Goal: Communication & Community: Answer question/provide support

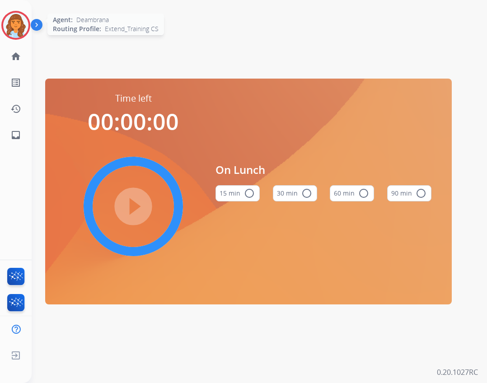
click at [19, 27] on img at bounding box center [15, 25] width 25 height 25
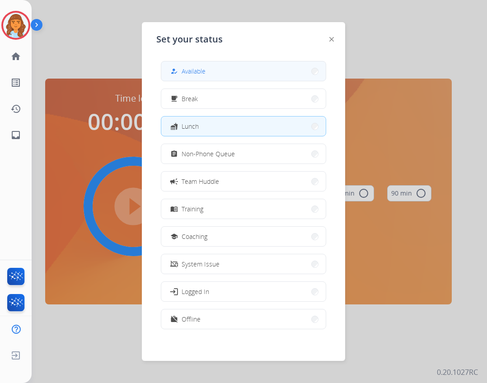
click at [246, 75] on button "how_to_reg Available" at bounding box center [243, 70] width 164 height 19
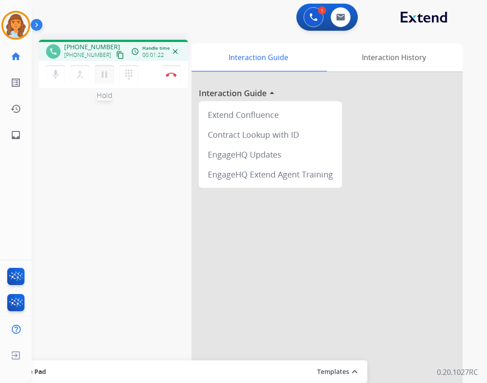
drag, startPoint x: 99, startPoint y: 74, endPoint x: 100, endPoint y: 79, distance: 5.2
click at [99, 75] on mat-icon "pause" at bounding box center [104, 74] width 11 height 11
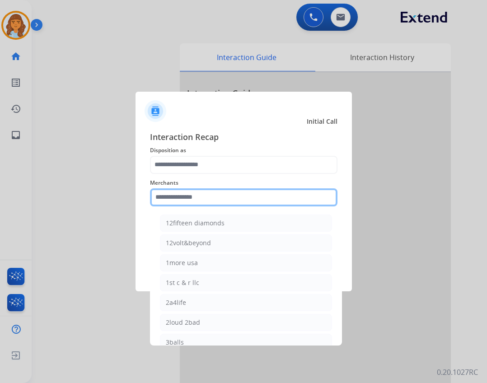
click at [177, 195] on input "text" at bounding box center [243, 197] width 187 height 18
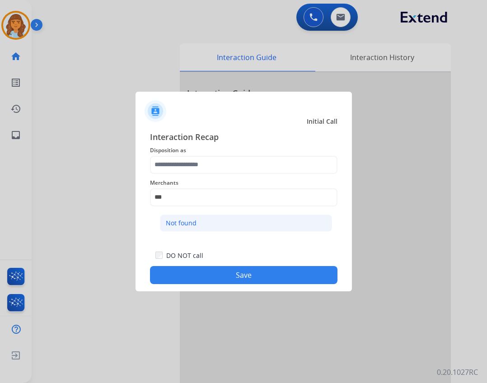
click at [210, 220] on li "Not found" at bounding box center [246, 223] width 172 height 17
type input "*********"
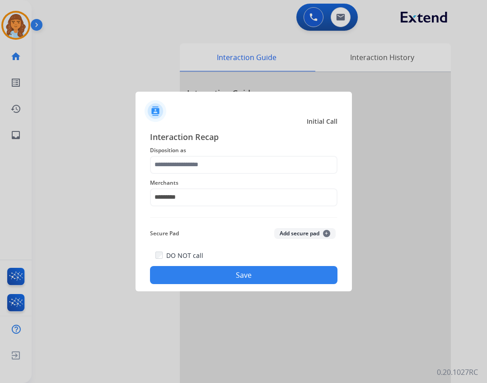
click at [209, 153] on span "Disposition as" at bounding box center [243, 150] width 187 height 11
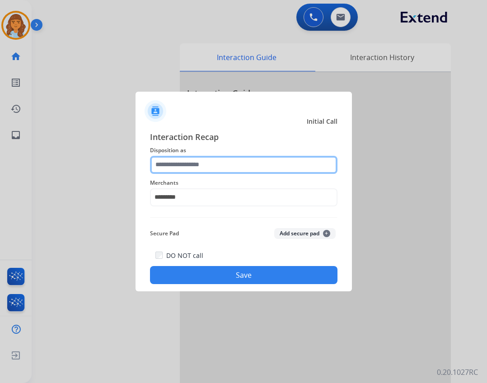
click at [207, 156] on input "text" at bounding box center [243, 165] width 187 height 18
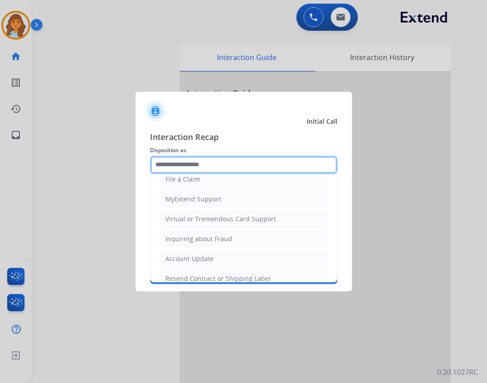
scroll to position [136, 0]
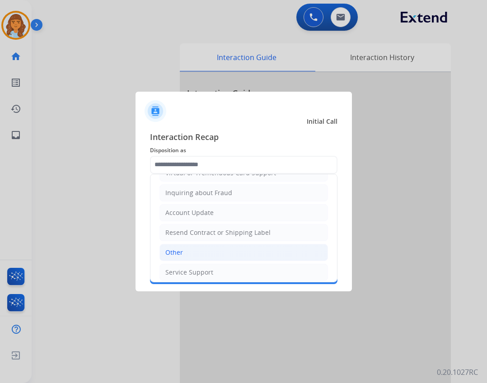
click at [207, 256] on li "Other" at bounding box center [243, 252] width 169 height 17
type input "*****"
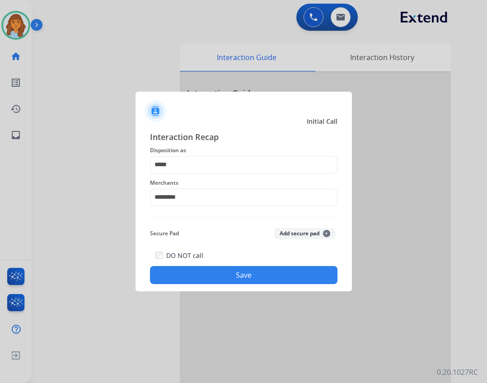
click at [242, 280] on button "Save" at bounding box center [243, 275] width 187 height 18
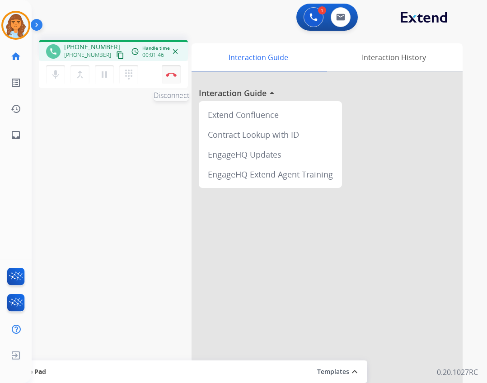
click at [178, 74] on button "Disconnect" at bounding box center [171, 74] width 19 height 19
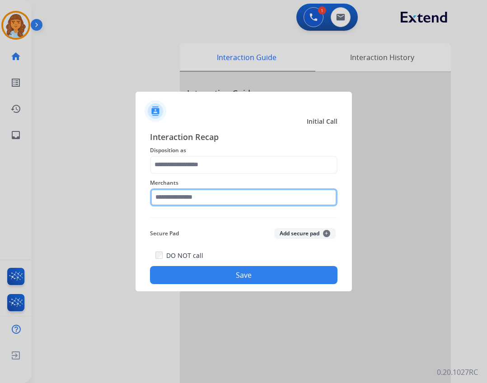
click at [186, 201] on input "text" at bounding box center [243, 197] width 187 height 18
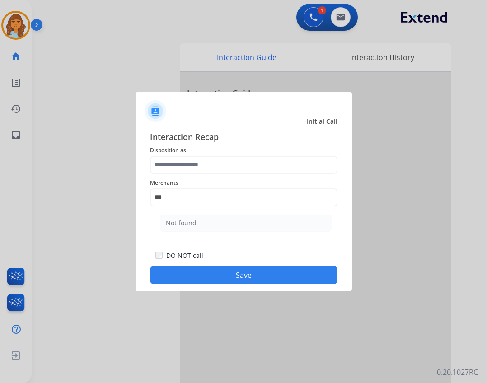
click at [199, 221] on li "Not found" at bounding box center [246, 223] width 172 height 17
type input "*********"
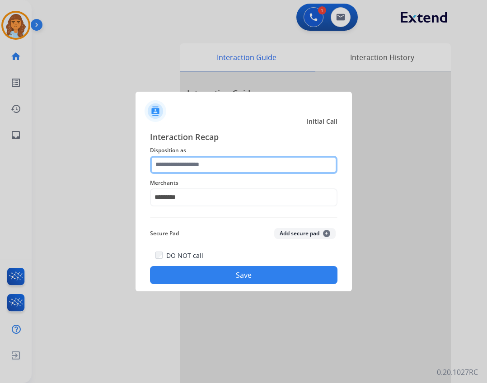
click at [202, 169] on input "text" at bounding box center [243, 165] width 187 height 18
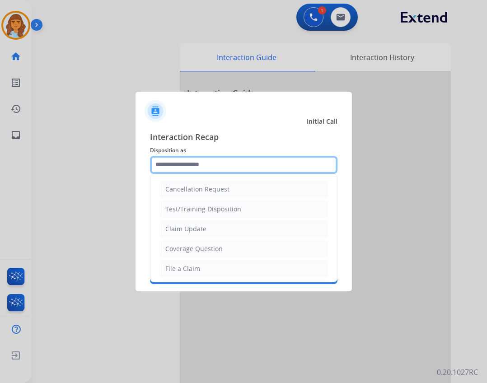
scroll to position [141, 0]
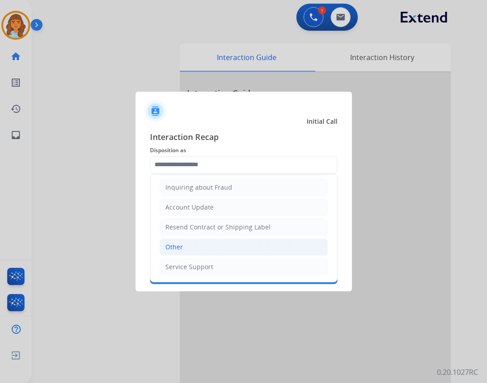
click at [246, 243] on li "Other" at bounding box center [243, 247] width 169 height 17
type input "*****"
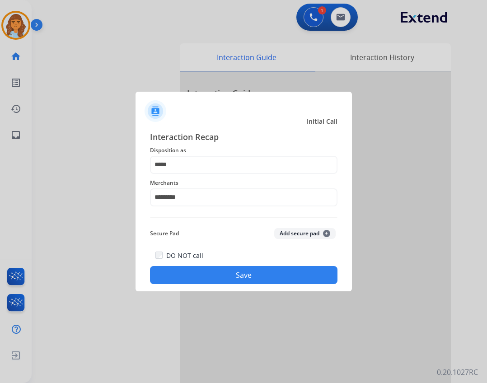
click at [247, 280] on button "Save" at bounding box center [243, 275] width 187 height 18
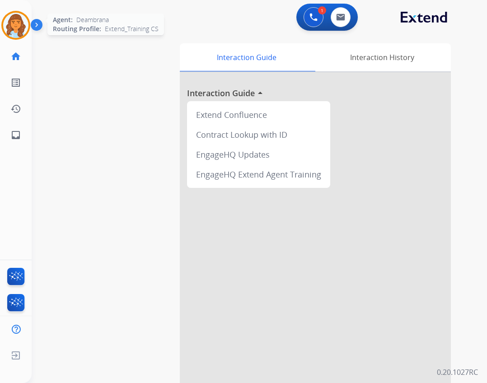
click at [30, 28] on div at bounding box center [15, 25] width 29 height 29
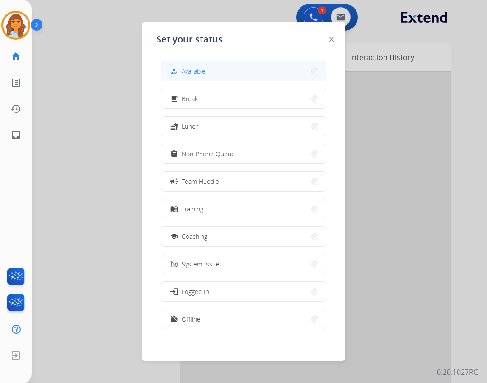
click at [190, 75] on span "Available" at bounding box center [194, 70] width 24 height 9
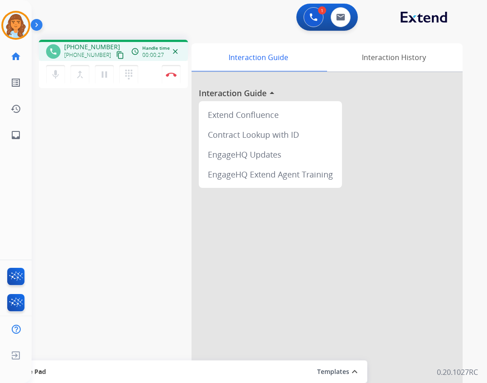
click at [116, 57] on mat-icon "content_copy" at bounding box center [120, 55] width 8 height 8
click at [21, 138] on link "inbox Emails" at bounding box center [15, 134] width 25 height 25
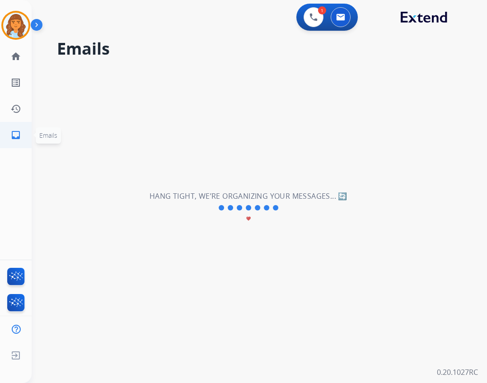
click at [13, 134] on mat-icon "inbox" at bounding box center [15, 135] width 11 height 11
click at [15, 133] on mat-icon "inbox" at bounding box center [15, 135] width 11 height 11
click at [26, 139] on link "inbox Emails" at bounding box center [15, 134] width 25 height 25
click at [19, 141] on link "inbox Emails" at bounding box center [15, 134] width 25 height 25
click at [14, 59] on mat-icon "home" at bounding box center [15, 56] width 11 height 11
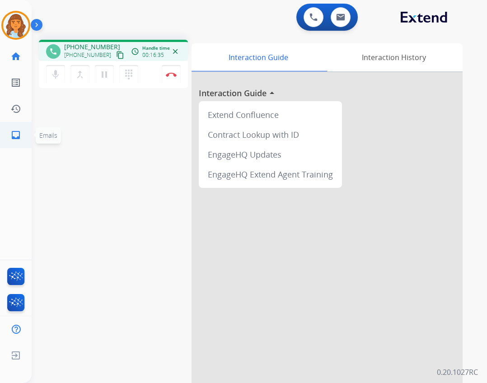
click at [13, 133] on mat-icon "inbox" at bounding box center [15, 135] width 11 height 11
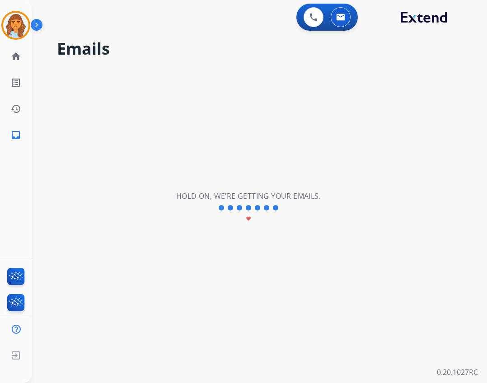
click at [308, 209] on div "Hold on, we’re getting your emails. favorite" at bounding box center [248, 208] width 145 height 34
drag, startPoint x: 347, startPoint y: 225, endPoint x: 363, endPoint y: 231, distance: 16.3
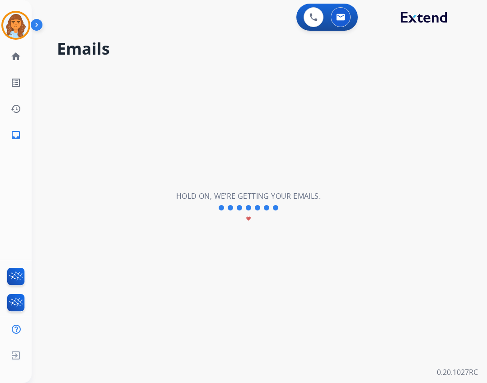
click at [348, 225] on div "**********" at bounding box center [249, 208] width 434 height 351
click at [369, 231] on div "**********" at bounding box center [249, 208] width 434 height 351
click at [7, 134] on link "inbox Emails" at bounding box center [15, 134] width 25 height 25
click at [25, 128] on link "inbox Emails" at bounding box center [15, 134] width 25 height 25
click at [25, 131] on link "inbox Emails" at bounding box center [15, 134] width 25 height 25
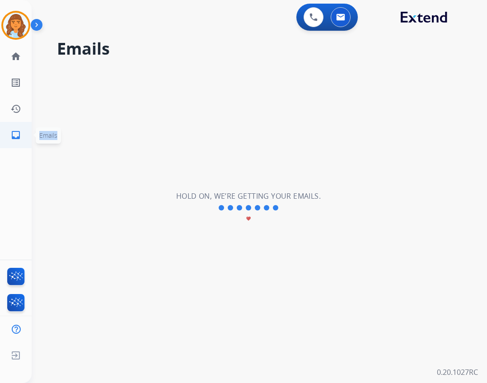
scroll to position [0, 2]
click at [26, 131] on link "inbox Emails" at bounding box center [15, 134] width 25 height 25
drag, startPoint x: 26, startPoint y: 131, endPoint x: 28, endPoint y: 137, distance: 5.7
click at [28, 136] on link "inbox Emails" at bounding box center [15, 134] width 25 height 25
click at [28, 137] on link "inbox Emails" at bounding box center [15, 134] width 25 height 25
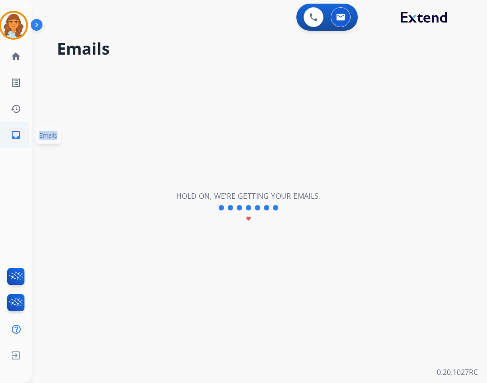
click at [28, 137] on link "inbox Emails" at bounding box center [15, 134] width 25 height 25
click at [28, 57] on link "home Home" at bounding box center [15, 56] width 25 height 25
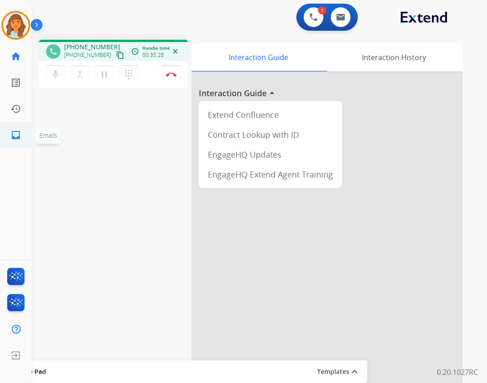
click at [15, 134] on mat-icon "inbox" at bounding box center [15, 135] width 11 height 11
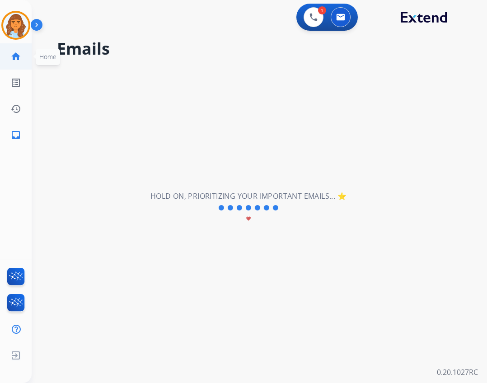
click at [19, 54] on mat-icon "home" at bounding box center [15, 56] width 11 height 11
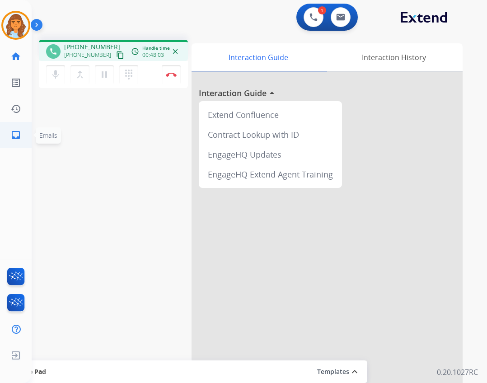
click at [5, 138] on link "inbox Emails" at bounding box center [15, 134] width 25 height 25
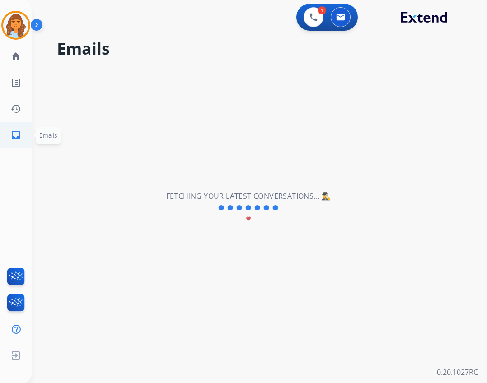
click at [28, 131] on li "inbox Emails Emails" at bounding box center [15, 134] width 25 height 25
click at [16, 60] on mat-icon "home" at bounding box center [15, 56] width 11 height 11
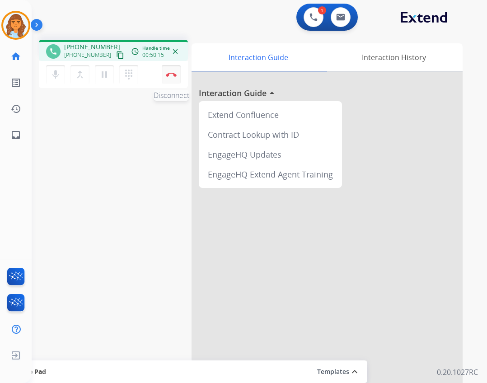
click at [174, 74] on img at bounding box center [171, 74] width 11 height 5
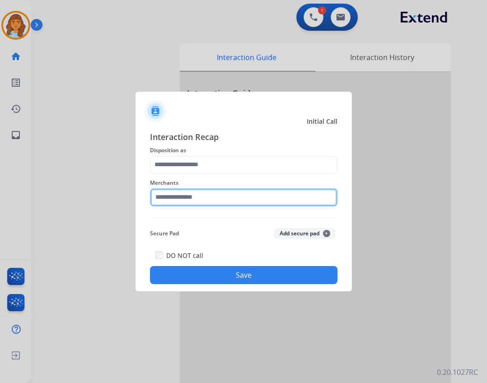
click at [232, 197] on input "text" at bounding box center [243, 197] width 187 height 18
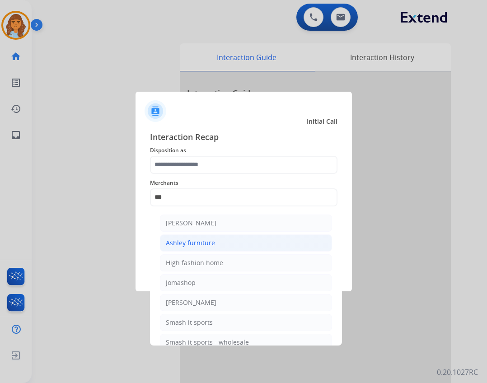
click at [169, 242] on div "Ashley furniture" at bounding box center [190, 243] width 49 height 9
type input "**********"
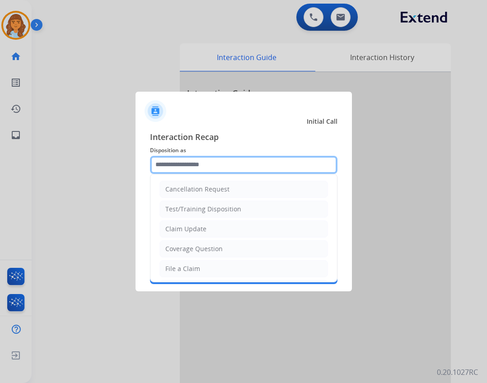
click at [184, 160] on input "text" at bounding box center [243, 165] width 187 height 18
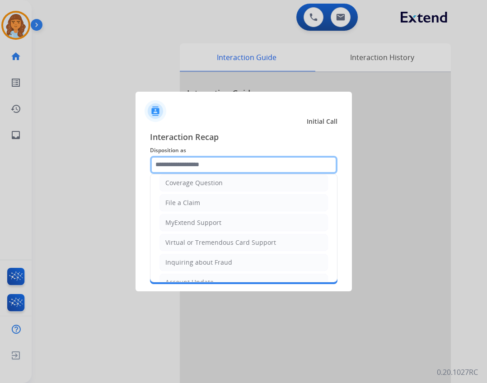
scroll to position [136, 0]
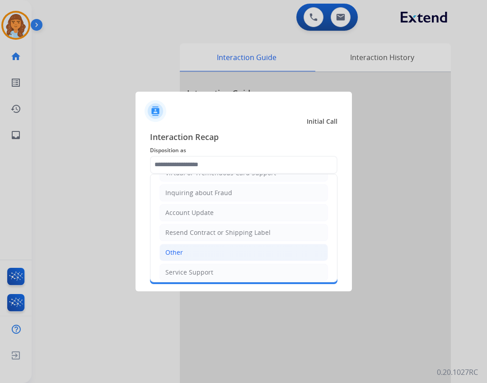
click at [238, 251] on li "Other" at bounding box center [243, 252] width 169 height 17
type input "*****"
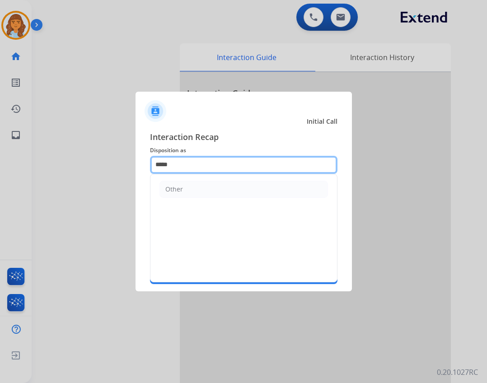
drag, startPoint x: 208, startPoint y: 162, endPoint x: 95, endPoint y: 141, distance: 114.8
click at [0, 141] on app-contact-recap-modal "**********" at bounding box center [0, 191] width 0 height 383
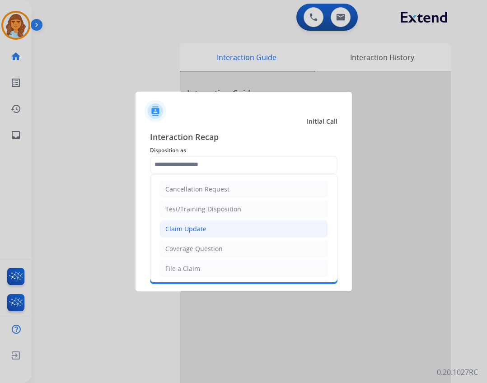
click at [210, 233] on li "Claim Update" at bounding box center [243, 228] width 169 height 17
type input "**********"
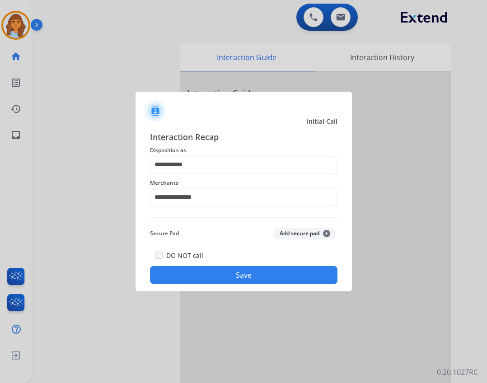
click at [228, 270] on button "Save" at bounding box center [243, 275] width 187 height 18
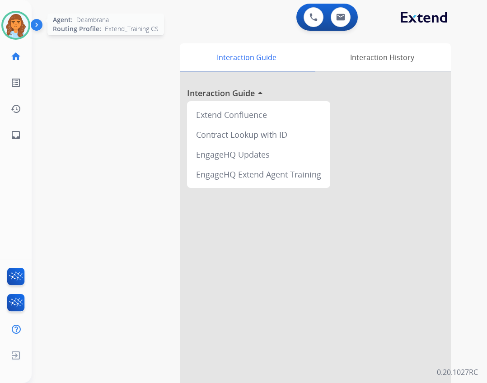
click at [22, 38] on div at bounding box center [15, 25] width 29 height 29
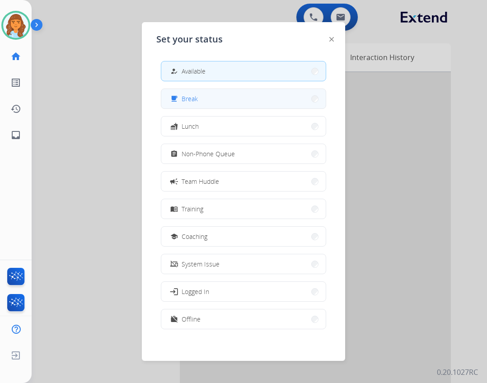
click at [199, 100] on button "free_breakfast Break" at bounding box center [243, 98] width 164 height 19
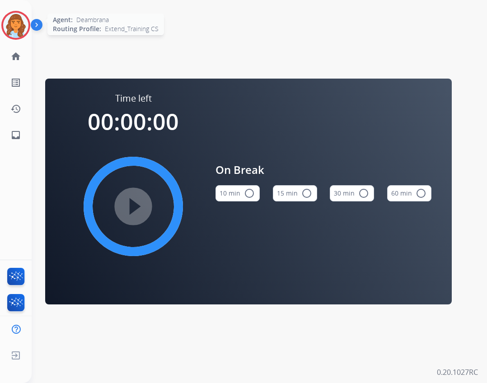
click at [27, 29] on img at bounding box center [15, 25] width 25 height 25
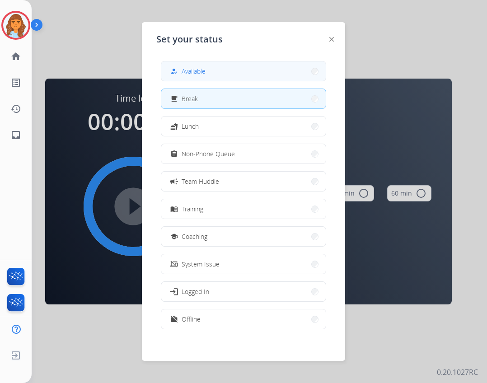
click at [191, 72] on span "Available" at bounding box center [194, 70] width 24 height 9
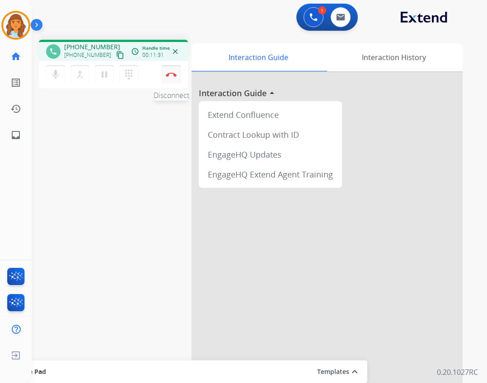
click at [174, 76] on img at bounding box center [171, 74] width 11 height 5
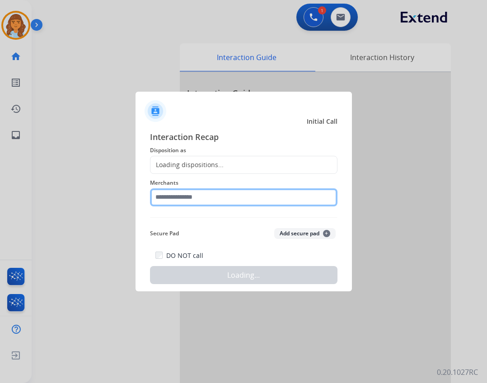
click at [194, 201] on input "text" at bounding box center [243, 197] width 187 height 18
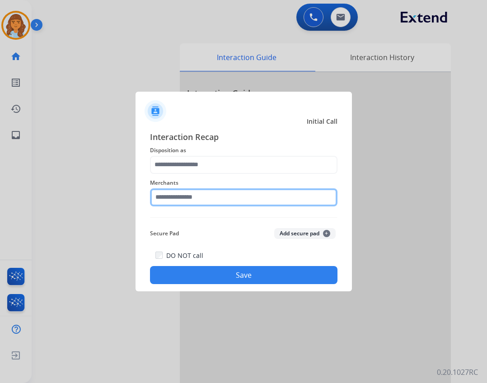
click at [222, 195] on input "text" at bounding box center [243, 197] width 187 height 18
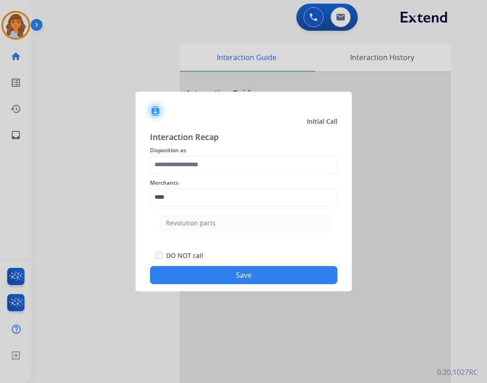
drag, startPoint x: 258, startPoint y: 217, endPoint x: 256, endPoint y: 212, distance: 5.3
click at [258, 216] on li "Revolution parts" at bounding box center [246, 223] width 172 height 17
type input "**********"
drag, startPoint x: 228, startPoint y: 148, endPoint x: 228, endPoint y: 154, distance: 6.3
click at [228, 153] on span "Disposition as" at bounding box center [243, 150] width 187 height 11
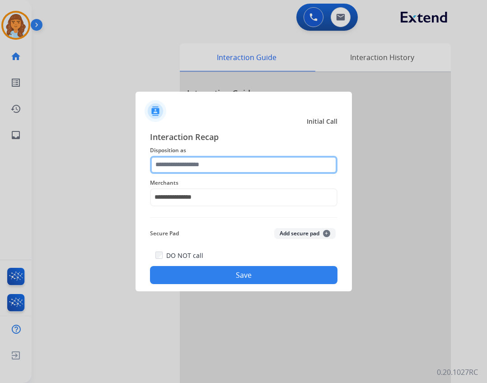
click at [228, 159] on input "text" at bounding box center [243, 165] width 187 height 18
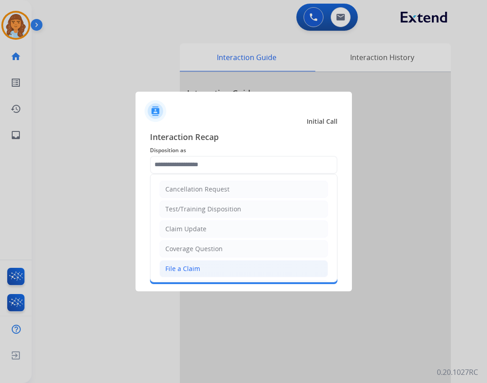
click at [201, 266] on li "File a Claim" at bounding box center [243, 268] width 169 height 17
type input "**********"
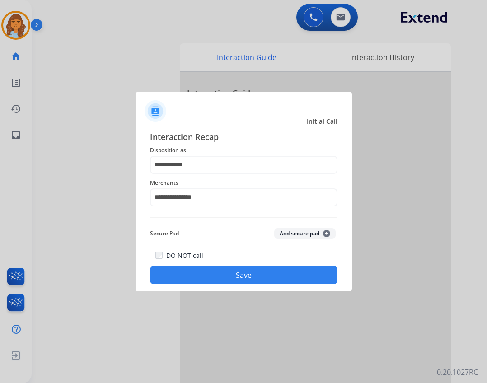
click at [222, 266] on div "DO NOT call Save" at bounding box center [243, 267] width 187 height 34
click at [207, 281] on button "Save" at bounding box center [243, 275] width 187 height 18
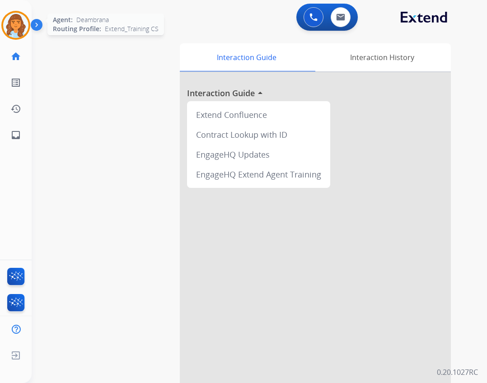
click at [28, 29] on div at bounding box center [15, 25] width 29 height 29
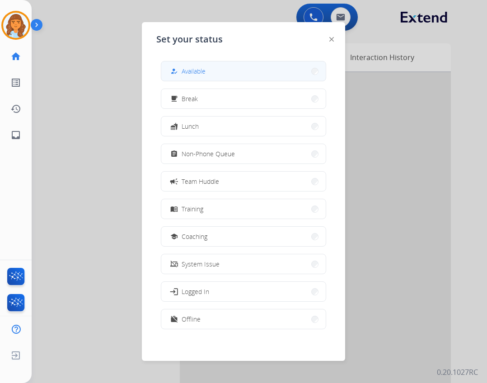
click at [174, 74] on mat-icon "how_to_reg" at bounding box center [174, 71] width 8 height 8
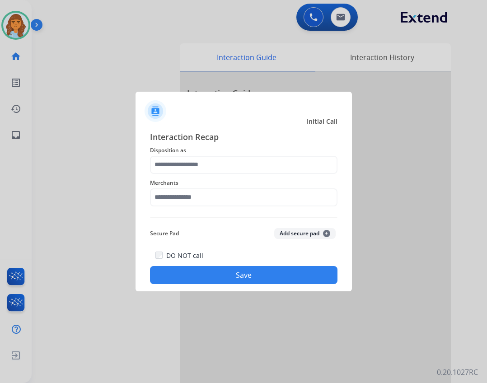
click at [225, 206] on div "Merchants" at bounding box center [243, 192] width 187 height 36
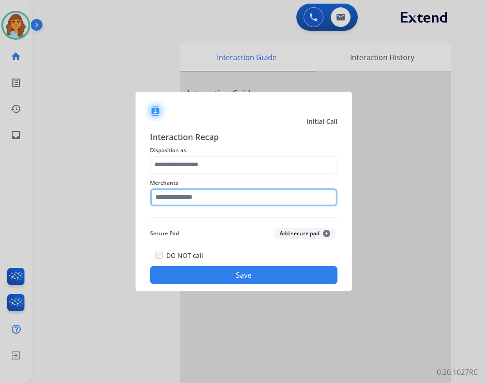
click at [219, 201] on input "text" at bounding box center [243, 197] width 187 height 18
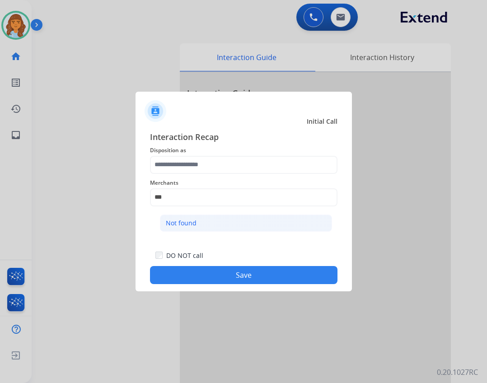
click at [207, 223] on li "Not found" at bounding box center [246, 223] width 172 height 17
type input "*********"
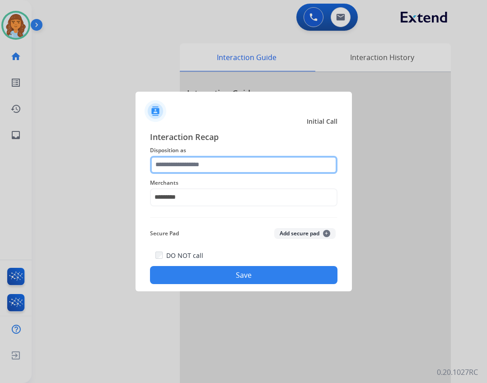
click at [197, 167] on input "text" at bounding box center [243, 165] width 187 height 18
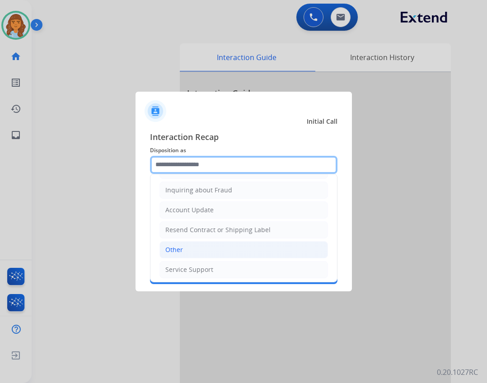
scroll to position [141, 0]
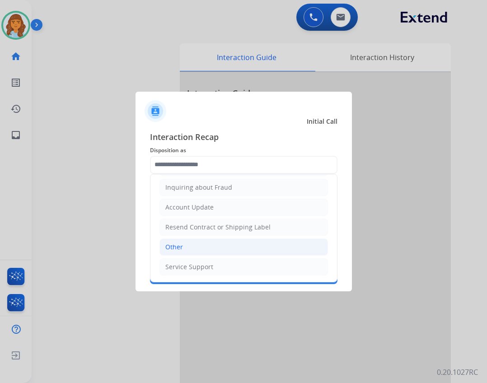
drag, startPoint x: 198, startPoint y: 245, endPoint x: 220, endPoint y: 255, distance: 23.7
click at [198, 246] on li "Other" at bounding box center [243, 247] width 169 height 17
type input "*****"
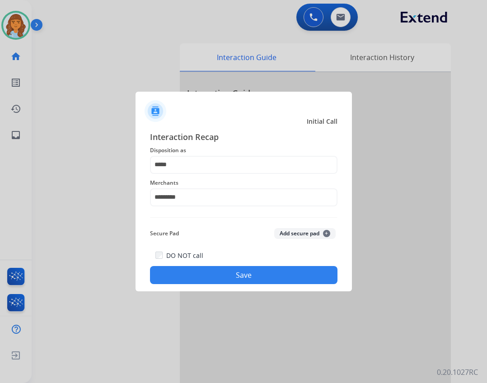
click at [231, 277] on button "Save" at bounding box center [243, 275] width 187 height 18
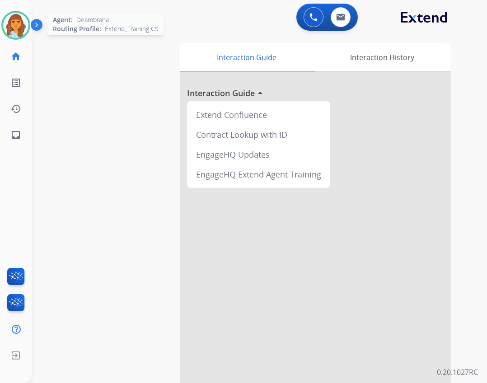
click at [11, 14] on div at bounding box center [15, 25] width 29 height 29
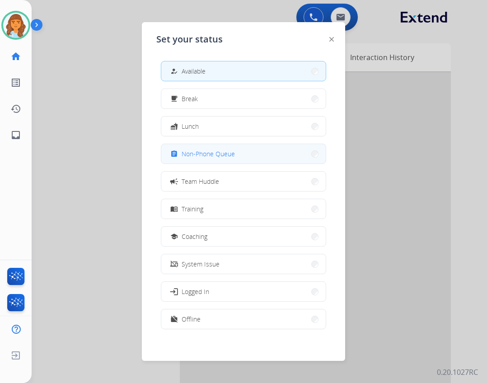
click at [238, 146] on button "assignment Non-Phone Queue" at bounding box center [243, 153] width 164 height 19
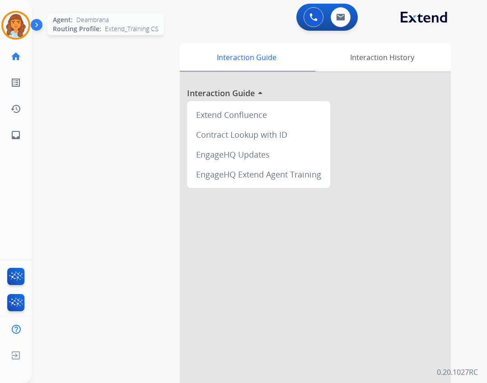
click at [20, 25] on img at bounding box center [15, 25] width 25 height 25
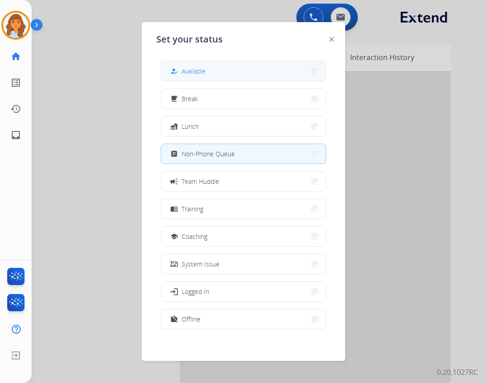
click at [259, 70] on button "how_to_reg Available" at bounding box center [243, 70] width 164 height 19
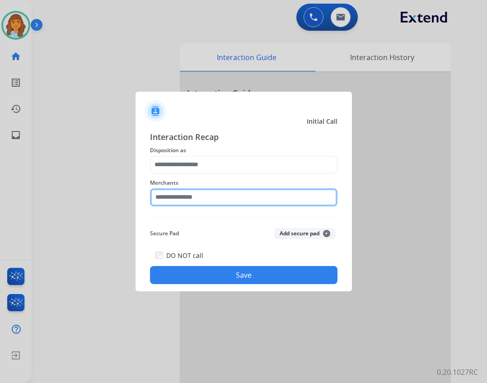
drag, startPoint x: 285, startPoint y: 190, endPoint x: 282, endPoint y: 182, distance: 9.0
click at [285, 190] on input "text" at bounding box center [243, 197] width 187 height 18
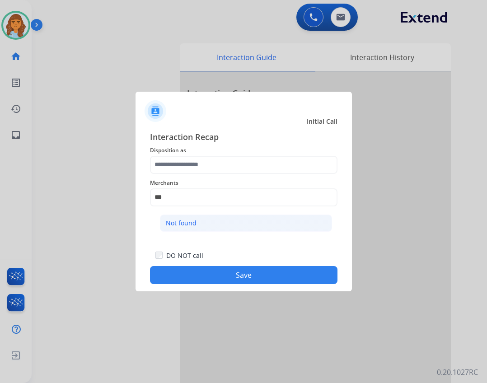
click at [295, 224] on li "Not found" at bounding box center [246, 223] width 172 height 17
type input "*********"
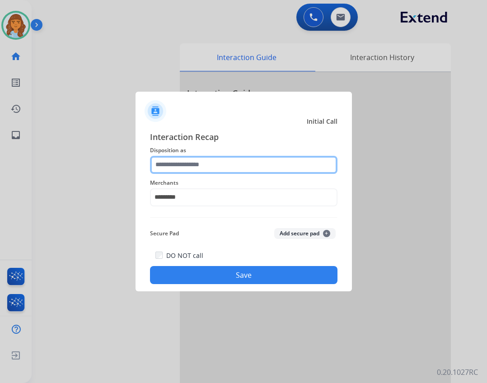
click at [276, 162] on input "text" at bounding box center [243, 165] width 187 height 18
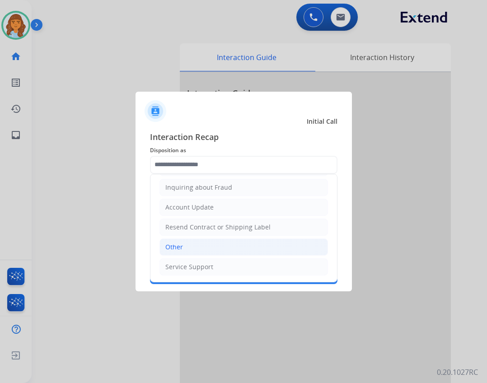
click at [243, 241] on li "Other" at bounding box center [243, 247] width 169 height 17
type input "*****"
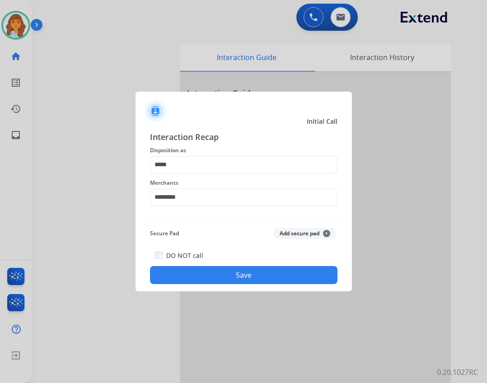
click at [249, 274] on button "Save" at bounding box center [243, 275] width 187 height 18
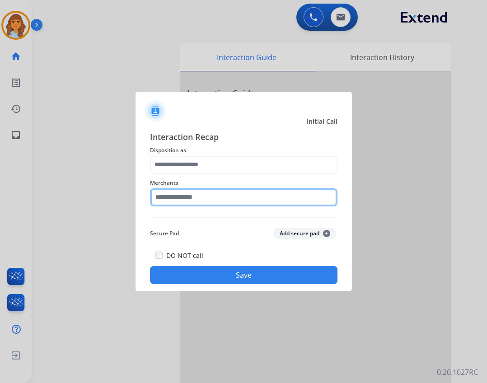
click at [213, 201] on input "text" at bounding box center [243, 197] width 187 height 18
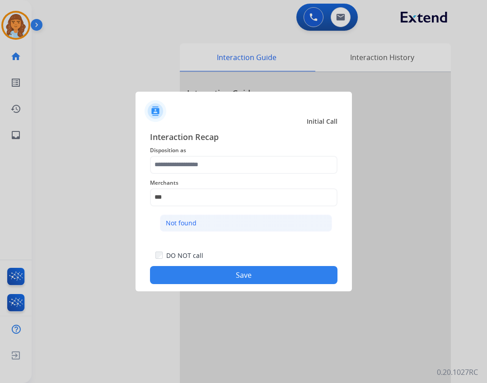
click at [201, 215] on li "Not found" at bounding box center [246, 223] width 172 height 17
type input "*********"
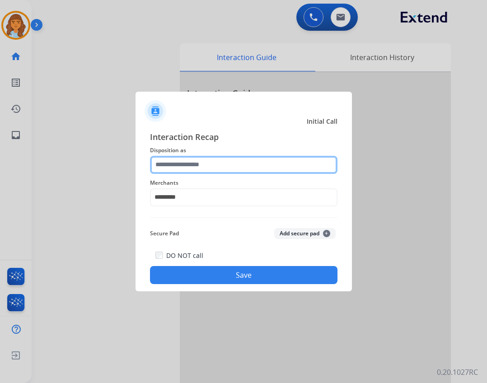
click at [201, 171] on input "text" at bounding box center [243, 165] width 187 height 18
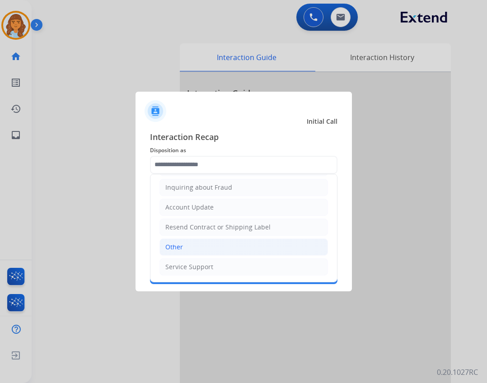
click at [204, 253] on li "Other" at bounding box center [243, 247] width 169 height 17
type input "*****"
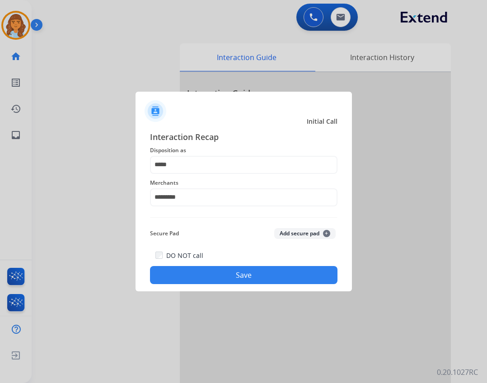
drag, startPoint x: 214, startPoint y: 266, endPoint x: 214, endPoint y: 272, distance: 5.9
click at [214, 267] on button "Save" at bounding box center [243, 275] width 187 height 18
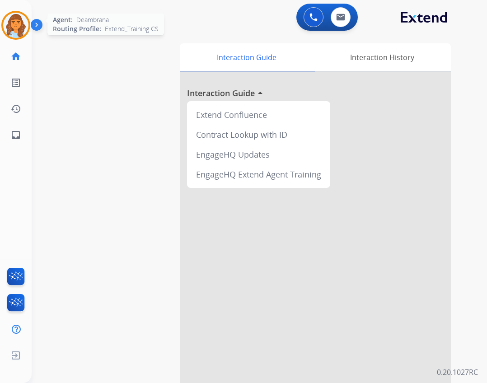
click at [24, 34] on img at bounding box center [15, 25] width 25 height 25
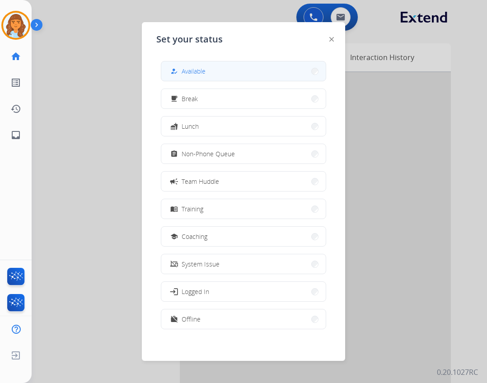
click at [168, 66] on button "how_to_reg Available" at bounding box center [243, 70] width 164 height 19
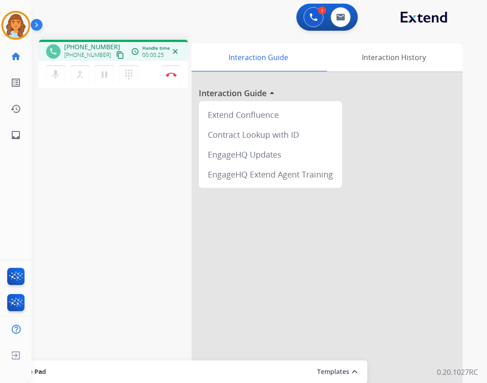
click at [115, 54] on button "content_copy" at bounding box center [120, 55] width 11 height 11
click at [99, 76] on mat-icon "pause" at bounding box center [104, 74] width 11 height 11
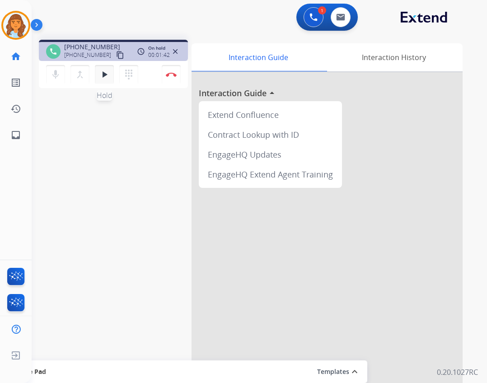
click at [109, 82] on button "play_arrow Hold" at bounding box center [104, 74] width 19 height 19
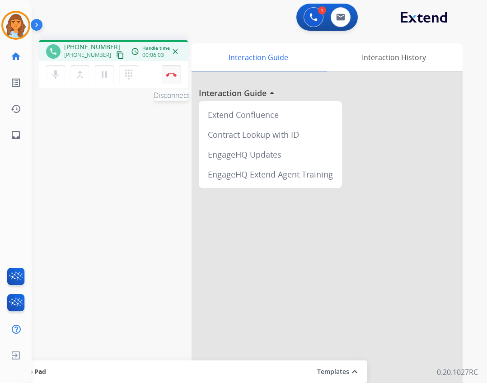
click at [169, 79] on button "Disconnect" at bounding box center [171, 74] width 19 height 19
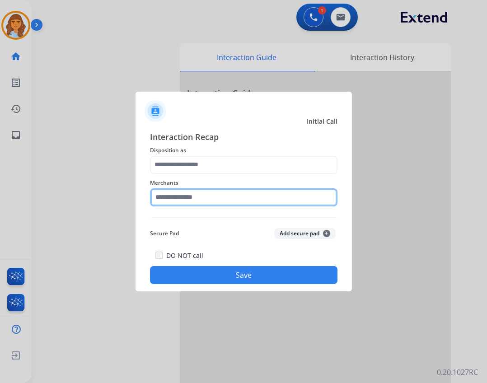
click at [163, 196] on input "text" at bounding box center [243, 197] width 187 height 18
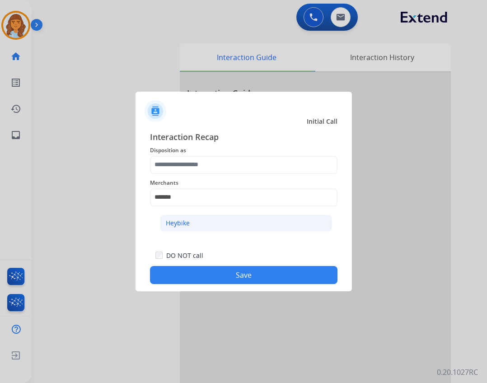
click at [263, 216] on li "Heybike" at bounding box center [246, 223] width 172 height 17
type input "*******"
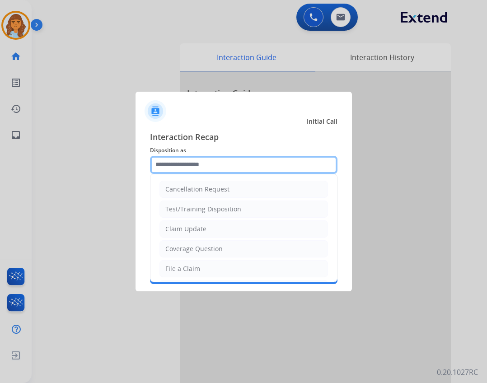
click at [231, 166] on input "text" at bounding box center [243, 165] width 187 height 18
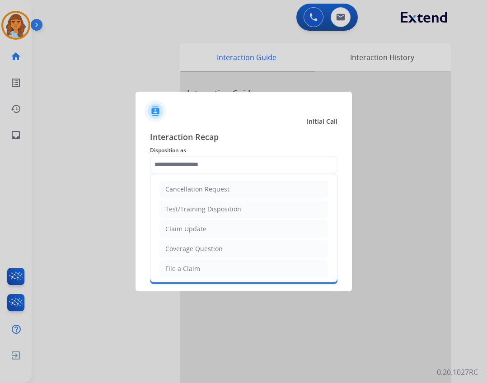
click at [208, 267] on li "File a Claim" at bounding box center [243, 268] width 169 height 17
type input "**********"
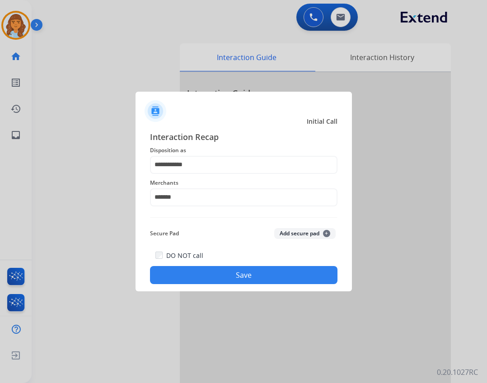
click at [220, 279] on button "Save" at bounding box center [243, 275] width 187 height 18
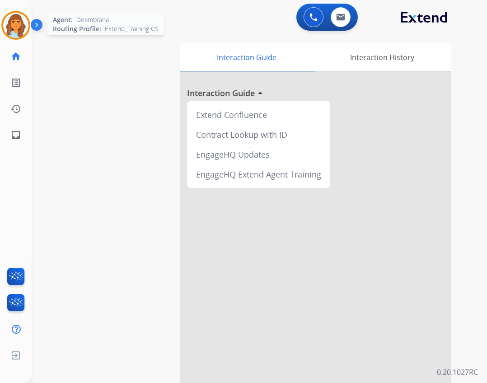
click at [14, 23] on img at bounding box center [15, 25] width 25 height 25
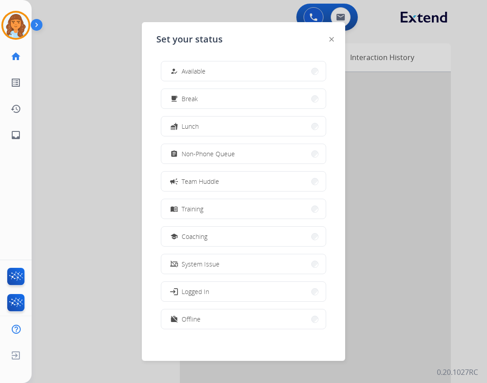
click at [187, 75] on span "Available" at bounding box center [194, 70] width 24 height 9
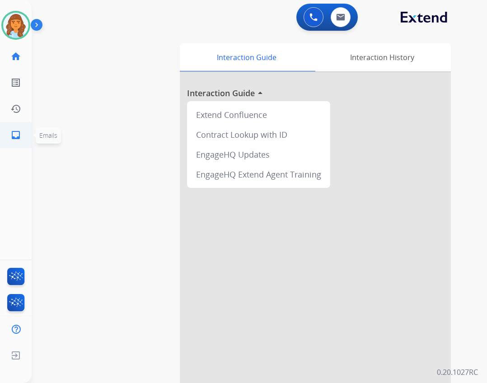
click at [22, 138] on link "inbox Emails" at bounding box center [15, 134] width 25 height 25
select select "**********"
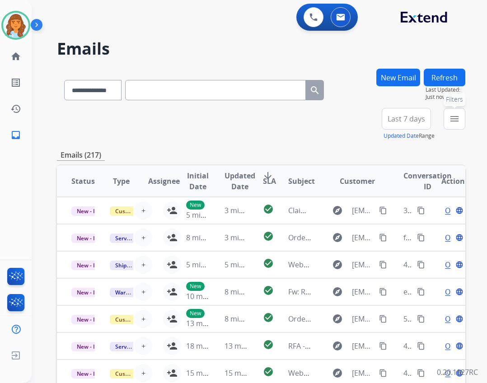
click at [449, 118] on button "menu Filters" at bounding box center [455, 119] width 22 height 22
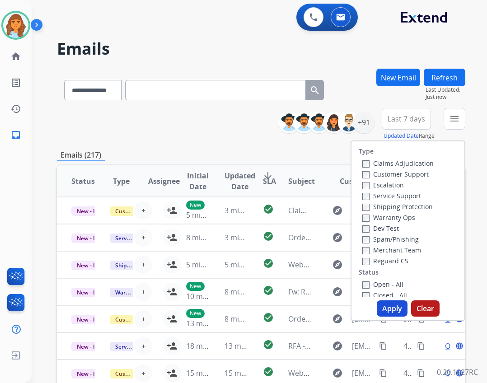
click at [394, 260] on label "Reguard CS" at bounding box center [385, 261] width 46 height 9
click at [384, 286] on label "Open - All" at bounding box center [382, 284] width 41 height 9
click at [365, 177] on label "Customer Support" at bounding box center [395, 174] width 66 height 9
click at [361, 122] on div "+91" at bounding box center [364, 123] width 22 height 22
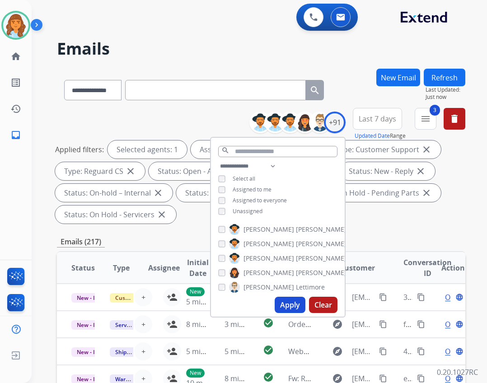
click at [257, 211] on span "Unassigned" at bounding box center [248, 211] width 30 height 8
click at [289, 313] on button "Apply" at bounding box center [290, 305] width 31 height 16
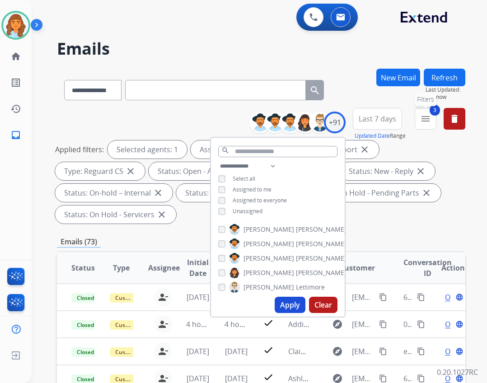
click at [427, 116] on mat-icon "menu" at bounding box center [425, 118] width 11 height 11
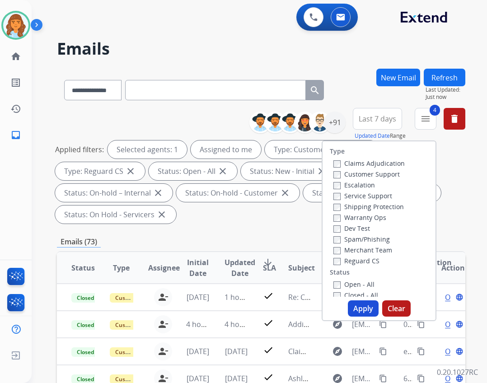
click at [357, 304] on button "Apply" at bounding box center [363, 308] width 31 height 16
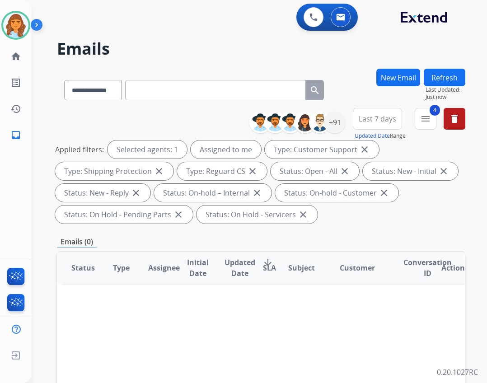
click at [436, 78] on button "Refresh" at bounding box center [445, 78] width 42 height 18
click at [15, 59] on mat-icon "home" at bounding box center [15, 56] width 11 height 11
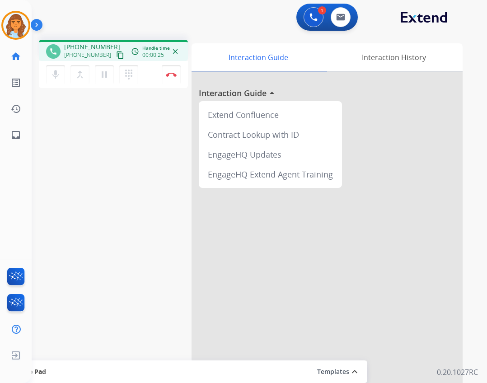
click at [116, 55] on mat-icon "content_copy" at bounding box center [120, 55] width 8 height 8
click at [23, 137] on link "inbox Emails" at bounding box center [15, 134] width 25 height 25
select select "**********"
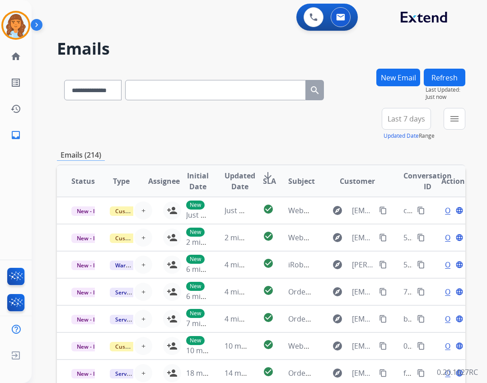
click at [406, 70] on button "New Email" at bounding box center [398, 78] width 44 height 18
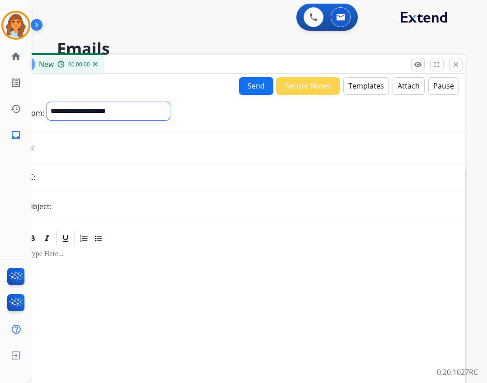
click at [145, 109] on select "**********" at bounding box center [108, 111] width 123 height 18
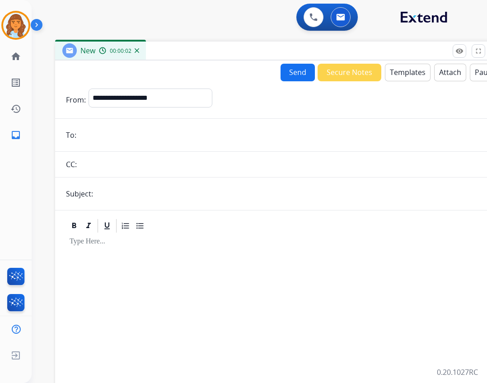
drag, startPoint x: 172, startPoint y: 62, endPoint x: 213, endPoint y: 49, distance: 43.7
click at [213, 49] on div "New 00:00:02" at bounding box center [281, 51] width 452 height 19
drag, startPoint x: 168, startPoint y: 92, endPoint x: 168, endPoint y: 97, distance: 5.4
click at [168, 92] on select "**********" at bounding box center [150, 98] width 123 height 18
select select "**********"
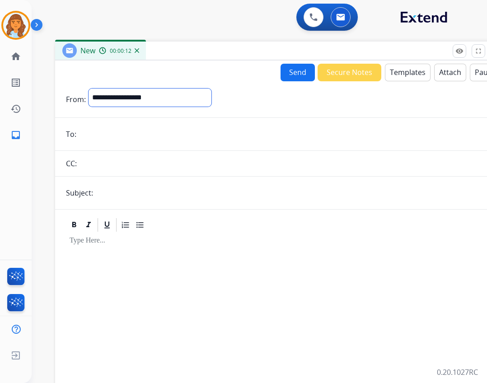
click at [89, 89] on select "**********" at bounding box center [150, 98] width 123 height 18
click at [119, 136] on input "email" at bounding box center [287, 135] width 417 height 18
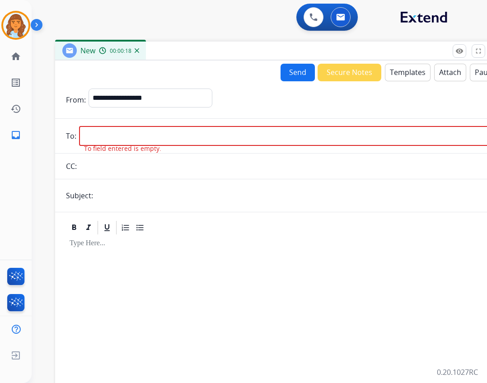
click at [122, 137] on input "email" at bounding box center [287, 136] width 417 height 20
paste input "**********"
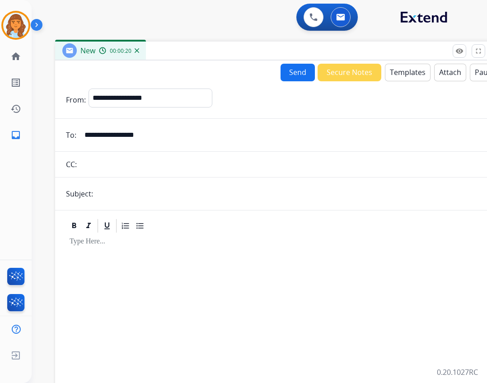
type input "**********"
drag, startPoint x: 122, startPoint y: 197, endPoint x: 117, endPoint y: 196, distance: 5.0
click at [122, 197] on input "text" at bounding box center [296, 194] width 400 height 18
type input "**********"
click at [144, 261] on div at bounding box center [281, 311] width 430 height 155
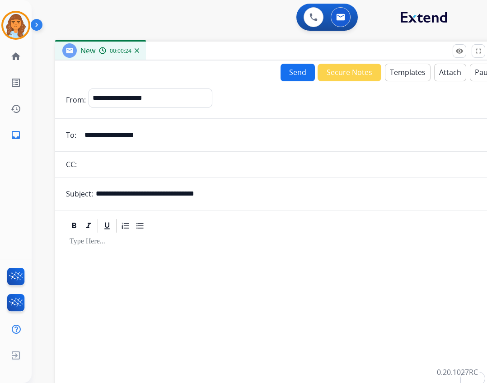
click at [395, 76] on button "Templates" at bounding box center [408, 73] width 46 height 18
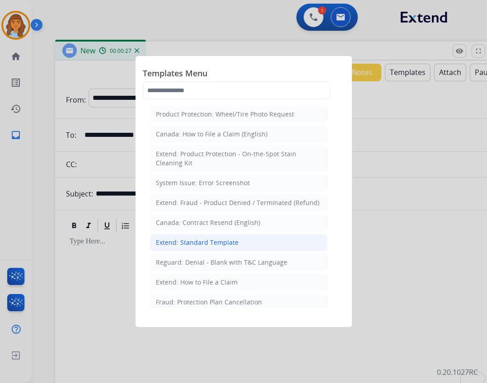
click at [224, 239] on div "Extend: Standard Template" at bounding box center [197, 242] width 83 height 9
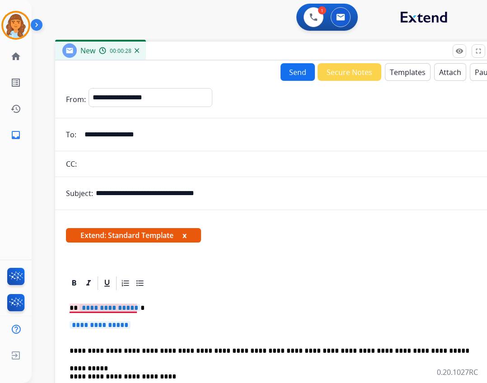
click at [113, 310] on span "**********" at bounding box center [110, 308] width 61 height 8
click at [125, 328] on span "**********" at bounding box center [100, 325] width 61 height 8
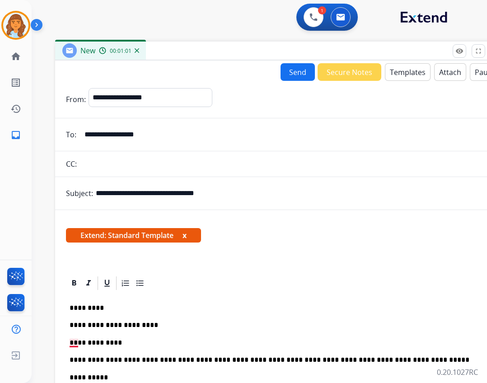
click at [77, 345] on p "**********" at bounding box center [278, 343] width 416 height 8
click at [117, 344] on p "**********" at bounding box center [278, 343] width 416 height 8
click at [120, 342] on p "**********" at bounding box center [278, 343] width 416 height 8
click at [122, 341] on p "**********" at bounding box center [278, 343] width 416 height 8
click at [173, 345] on p "**********" at bounding box center [278, 343] width 416 height 8
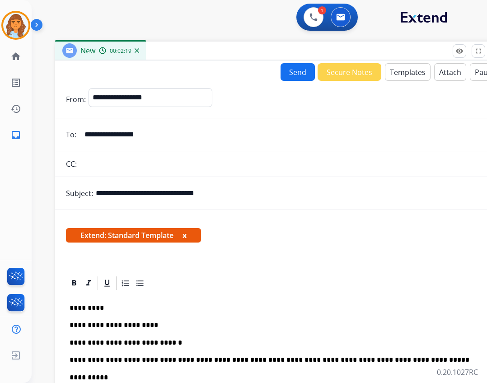
click at [201, 342] on p "**********" at bounding box center [278, 343] width 416 height 8
click at [171, 342] on p "**********" at bounding box center [278, 343] width 416 height 8
click at [203, 342] on p "**********" at bounding box center [278, 343] width 416 height 8
click at [184, 346] on p "**********" at bounding box center [278, 343] width 416 height 8
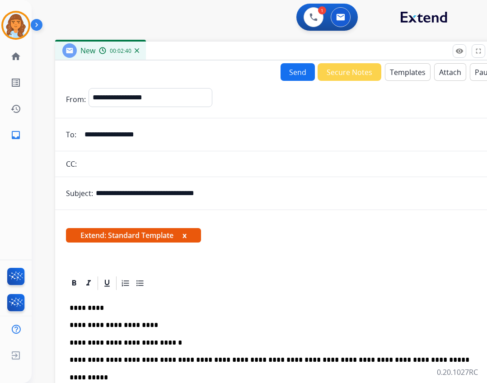
click at [185, 346] on p "**********" at bounding box center [278, 343] width 416 height 8
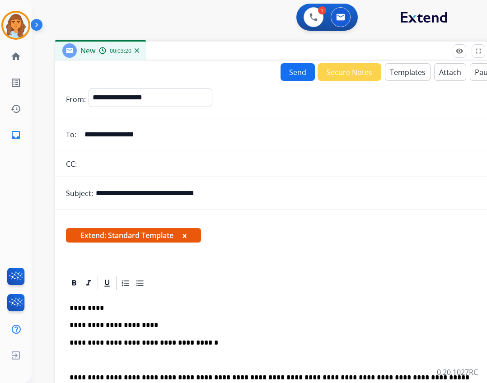
click at [449, 72] on button "Attach" at bounding box center [450, 72] width 32 height 18
click at [394, 71] on button "Templates" at bounding box center [408, 72] width 46 height 18
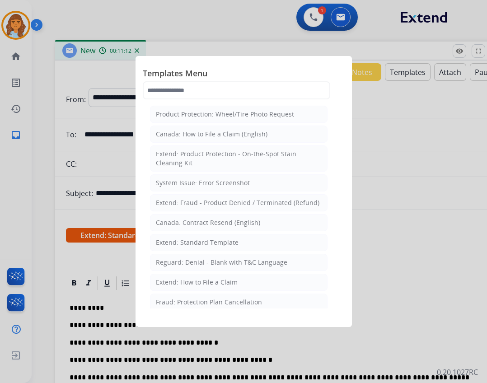
drag, startPoint x: 391, startPoint y: 232, endPoint x: 422, endPoint y: 123, distance: 113.4
click at [393, 231] on div at bounding box center [243, 191] width 487 height 383
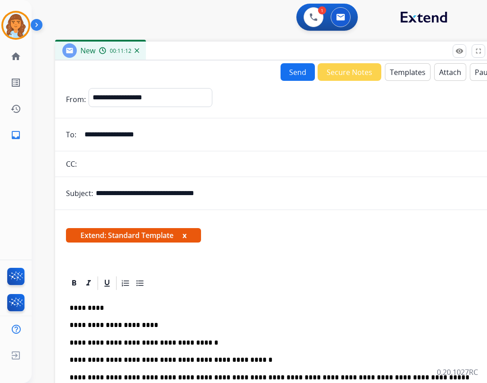
click at [441, 70] on button "Attach" at bounding box center [450, 72] width 32 height 18
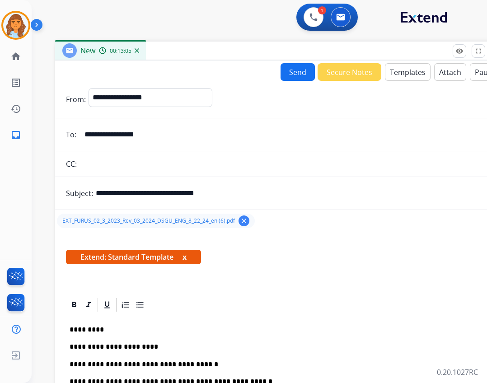
click at [289, 74] on button "Send" at bounding box center [298, 72] width 34 height 18
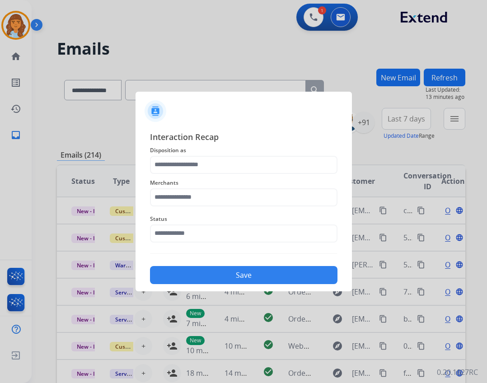
click at [192, 223] on span "Status" at bounding box center [243, 219] width 187 height 11
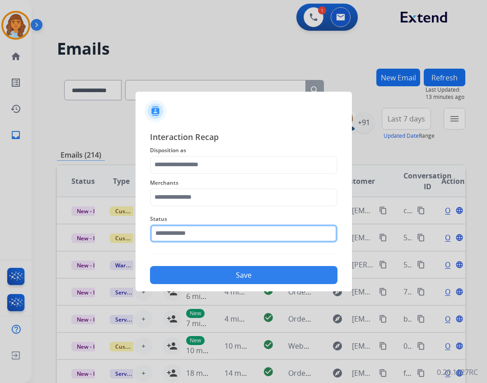
click at [191, 229] on input "text" at bounding box center [243, 234] width 187 height 18
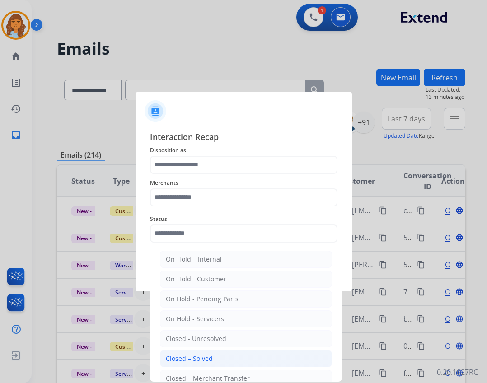
click at [186, 355] on div "Closed – Solved" at bounding box center [189, 358] width 47 height 9
type input "**********"
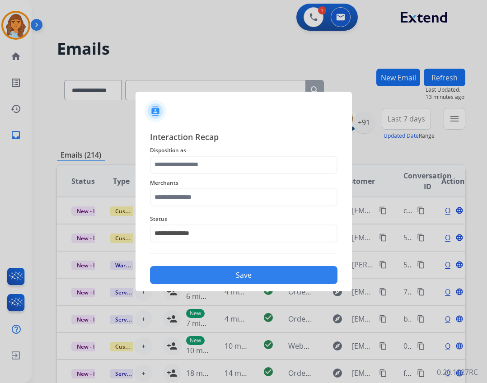
click at [176, 206] on div "Merchants" at bounding box center [243, 192] width 187 height 36
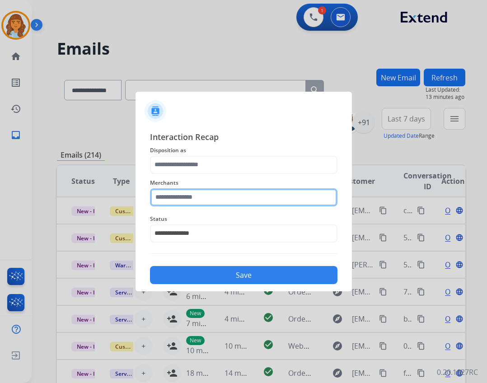
click at [173, 198] on input "text" at bounding box center [243, 197] width 187 height 18
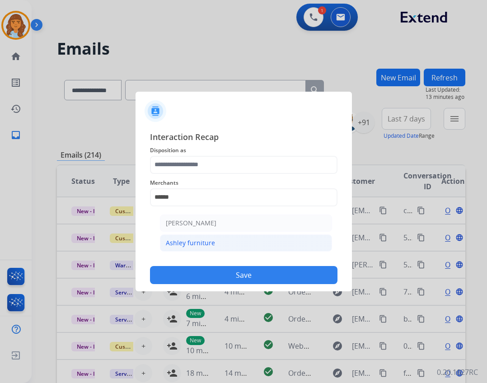
click at [201, 237] on li "Ashley furniture" at bounding box center [246, 242] width 172 height 17
type input "**********"
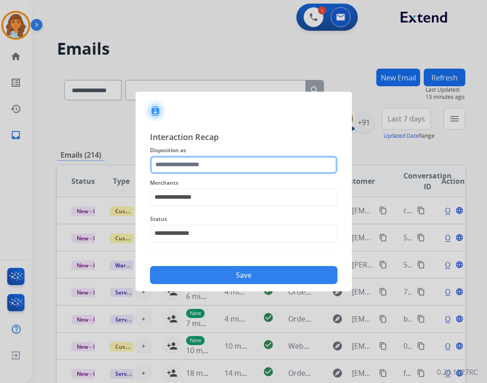
click at [199, 166] on input "text" at bounding box center [243, 165] width 187 height 18
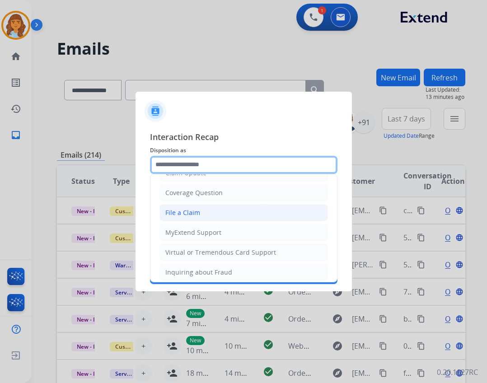
scroll to position [136, 0]
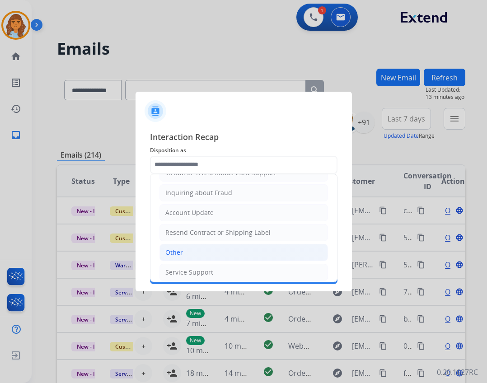
click at [209, 247] on li "Other" at bounding box center [243, 252] width 169 height 17
type input "*****"
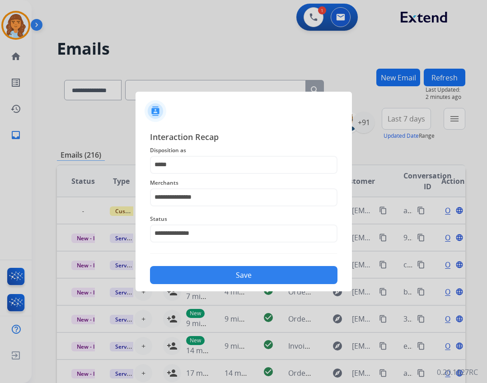
click at [193, 278] on button "Save" at bounding box center [243, 275] width 187 height 18
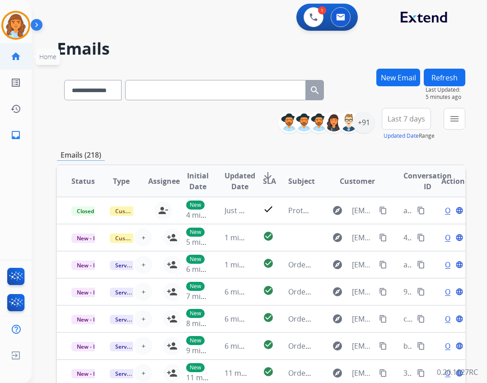
click at [25, 54] on link "home Home" at bounding box center [15, 56] width 25 height 25
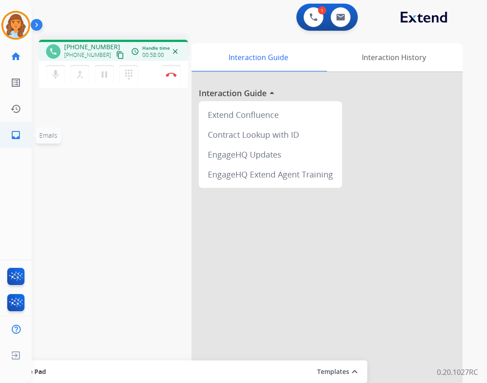
click at [23, 126] on link "inbox Emails" at bounding box center [15, 134] width 25 height 25
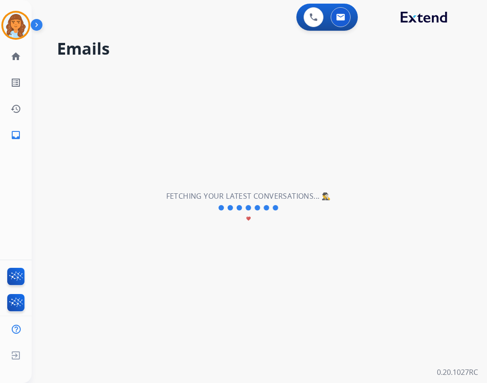
click at [219, 204] on div at bounding box center [248, 206] width 63 height 11
click at [30, 131] on ul "inbox Emails Emails" at bounding box center [16, 135] width 32 height 26
click at [26, 65] on link "home Home" at bounding box center [15, 56] width 25 height 25
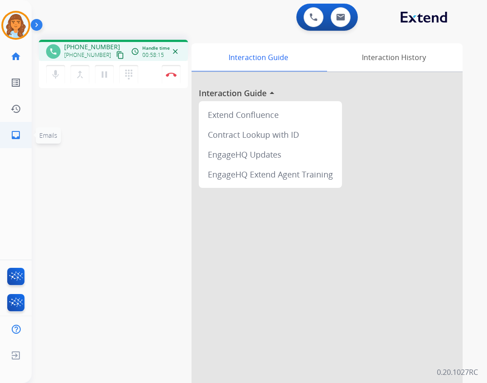
click at [27, 133] on link "inbox Emails" at bounding box center [15, 134] width 25 height 25
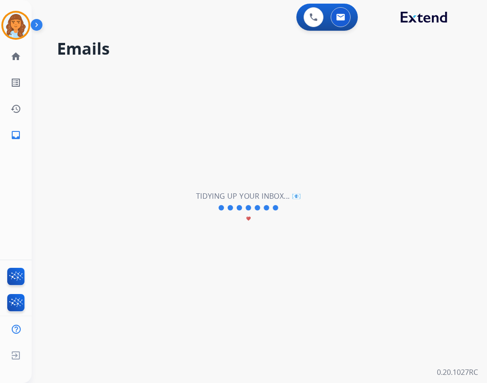
click at [199, 206] on div "Tidying up your inbox... 📧 favorite" at bounding box center [248, 208] width 105 height 34
click at [247, 201] on h2 "Tidying up your inbox... 📧" at bounding box center [248, 196] width 105 height 11
click at [5, 60] on link "home Home" at bounding box center [15, 56] width 25 height 25
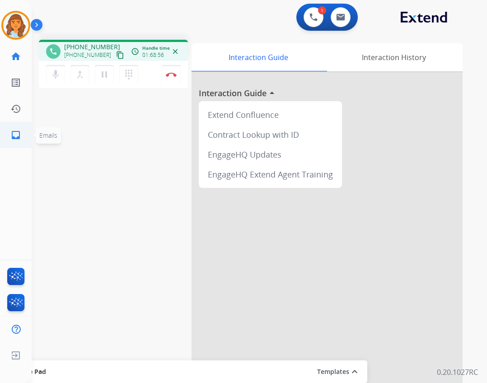
click at [27, 131] on link "inbox Emails" at bounding box center [15, 134] width 25 height 25
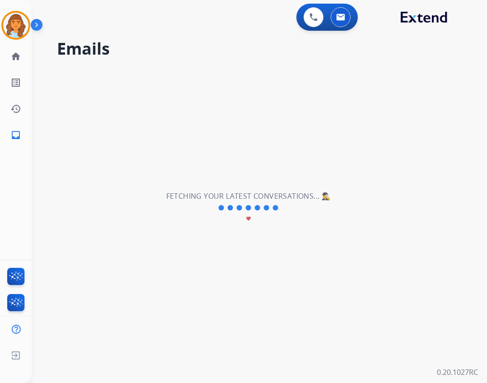
click at [273, 225] on div "Fetching your latest conversations... 🕵️‍♂️ favorite" at bounding box center [248, 208] width 165 height 34
click at [270, 220] on div "Fetching your latest conversations... 🕵️‍♂️ favorite" at bounding box center [248, 208] width 165 height 34
drag, startPoint x: 270, startPoint y: 220, endPoint x: 263, endPoint y: 207, distance: 14.6
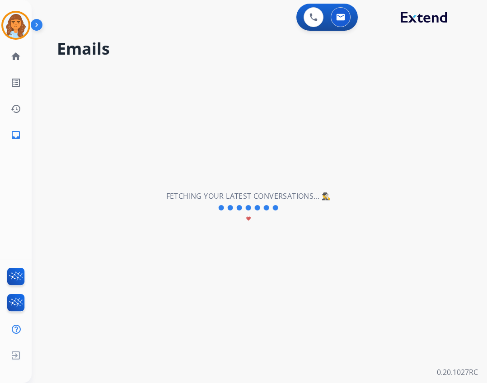
click at [267, 214] on div "Fetching your latest conversations... 🕵️‍♂️ favorite" at bounding box center [248, 208] width 165 height 34
click at [260, 205] on div at bounding box center [248, 206] width 63 height 11
click at [26, 64] on link "home Home" at bounding box center [15, 56] width 25 height 25
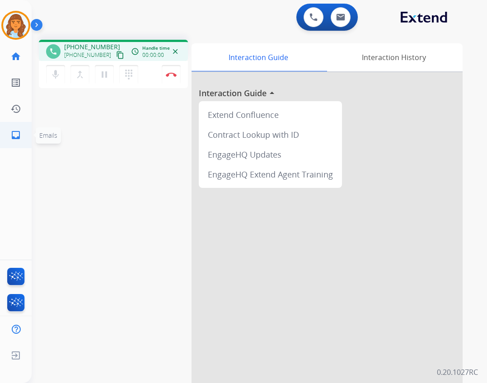
click at [26, 136] on link "inbox Emails" at bounding box center [15, 134] width 25 height 25
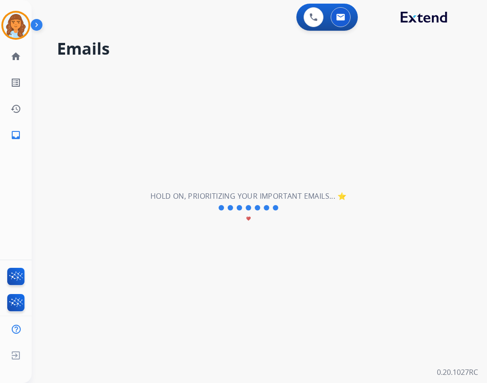
click at [300, 206] on div "Hold on, prioritizing your important emails... ⭐ favorite" at bounding box center [248, 208] width 196 height 34
click at [271, 210] on div at bounding box center [248, 206] width 63 height 11
click at [23, 61] on link "home Home" at bounding box center [15, 56] width 25 height 25
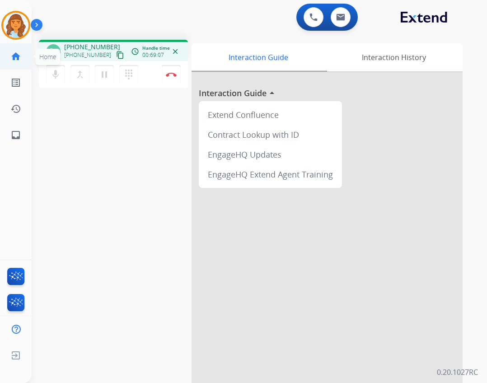
click at [22, 59] on link "home Home" at bounding box center [15, 56] width 25 height 25
click at [28, 131] on li "inbox Emails Emails" at bounding box center [15, 134] width 25 height 25
click at [17, 60] on mat-icon "home" at bounding box center [15, 56] width 11 height 11
click at [29, 146] on ul "inbox Emails Emails" at bounding box center [16, 135] width 32 height 26
click at [13, 55] on mat-icon "home" at bounding box center [15, 56] width 11 height 11
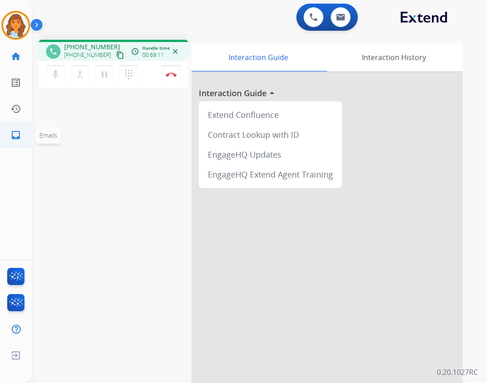
click at [15, 136] on mat-icon "inbox" at bounding box center [15, 135] width 11 height 11
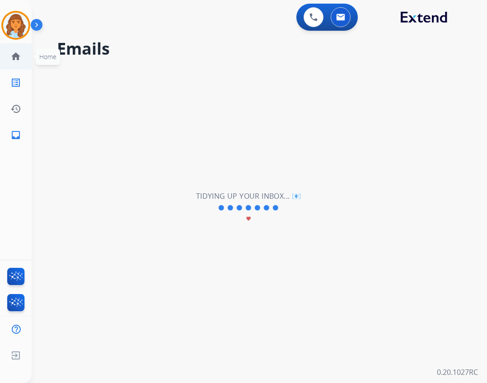
click at [12, 57] on mat-icon "home" at bounding box center [15, 56] width 11 height 11
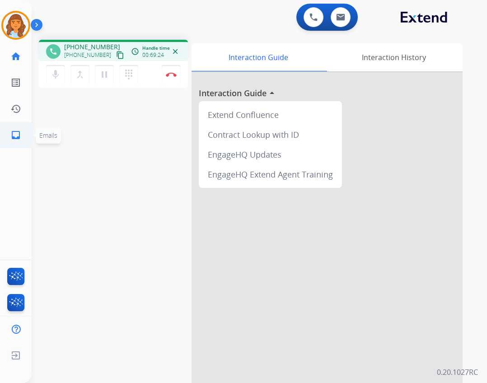
click at [22, 133] on link "inbox Emails" at bounding box center [15, 134] width 25 height 25
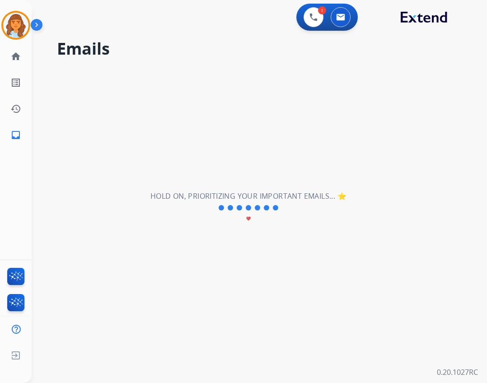
click at [270, 220] on div "Hold on, prioritizing your important emails... ⭐ favorite" at bounding box center [248, 208] width 196 height 34
click at [19, 135] on mat-icon "inbox" at bounding box center [15, 135] width 11 height 11
click at [14, 65] on link "home Home" at bounding box center [15, 56] width 25 height 25
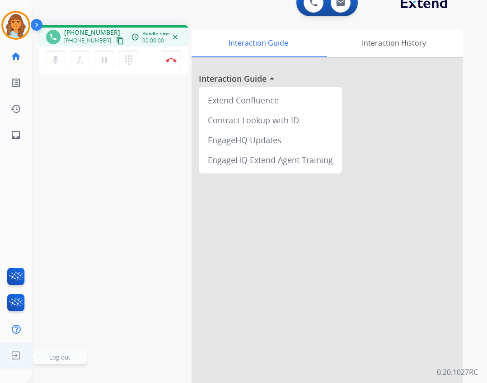
scroll to position [26, 0]
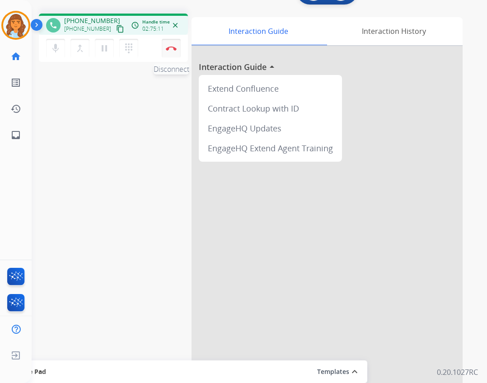
click at [168, 45] on button "Disconnect" at bounding box center [171, 48] width 19 height 19
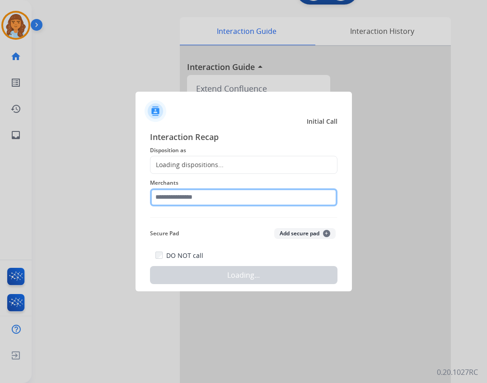
click at [179, 196] on input "text" at bounding box center [243, 197] width 187 height 18
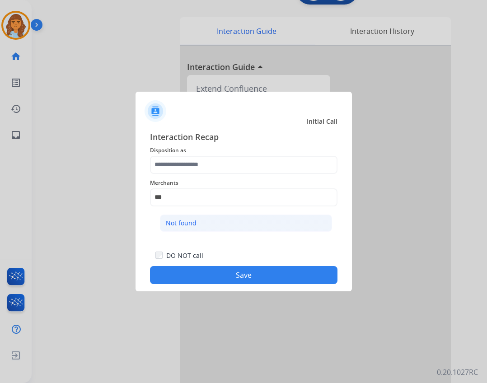
click at [218, 229] on li "Not found" at bounding box center [246, 223] width 172 height 17
type input "*********"
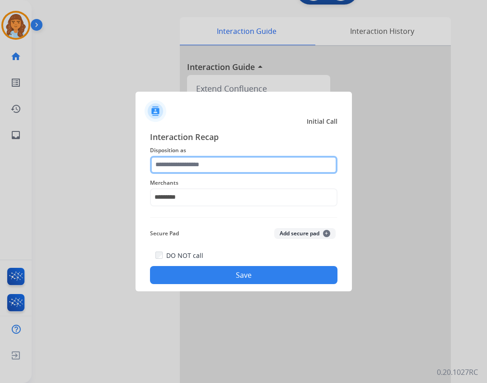
click at [205, 169] on input "text" at bounding box center [243, 165] width 187 height 18
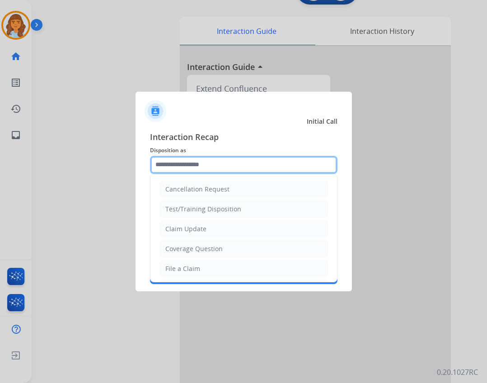
click at [275, 164] on input "text" at bounding box center [243, 165] width 187 height 18
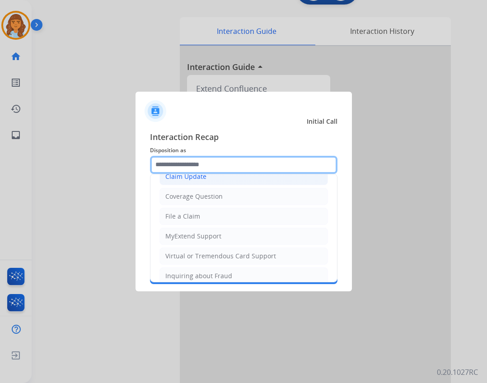
scroll to position [141, 0]
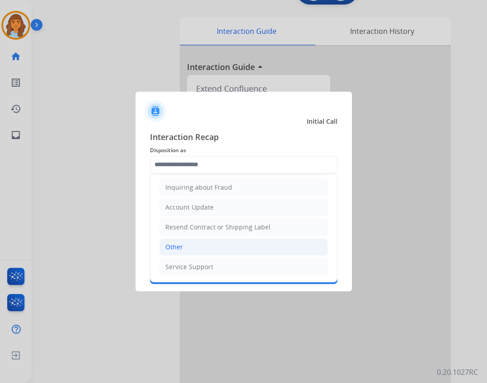
click at [250, 253] on li "Other" at bounding box center [243, 247] width 169 height 17
type input "*****"
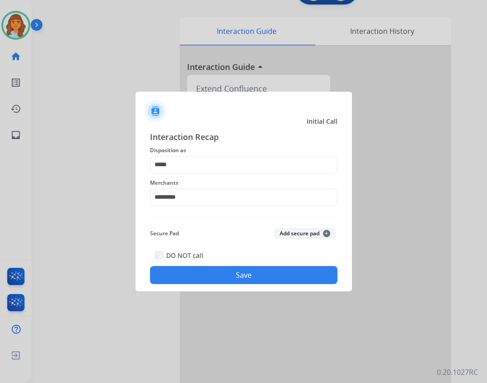
click at [220, 275] on button "Save" at bounding box center [243, 275] width 187 height 18
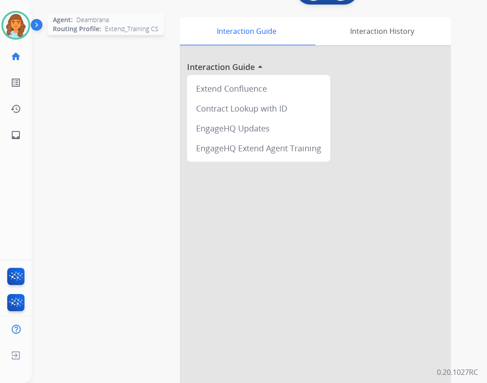
click at [19, 33] on img at bounding box center [15, 25] width 25 height 25
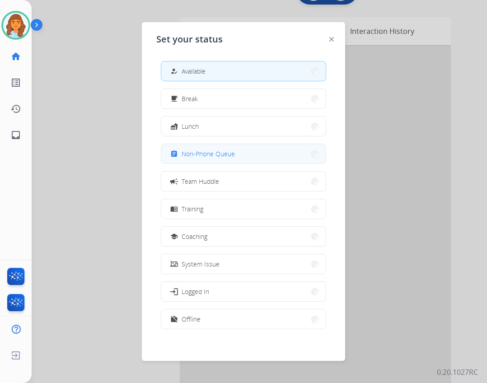
click at [199, 157] on span "Non-Phone Queue" at bounding box center [208, 153] width 53 height 9
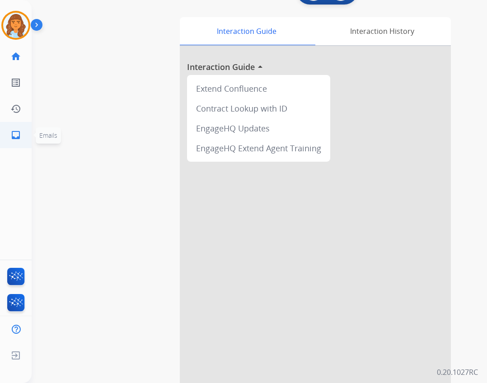
click at [21, 136] on mat-icon "inbox" at bounding box center [15, 135] width 11 height 11
select select "**********"
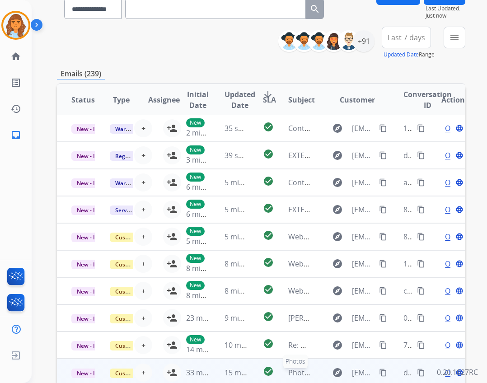
scroll to position [131, 0]
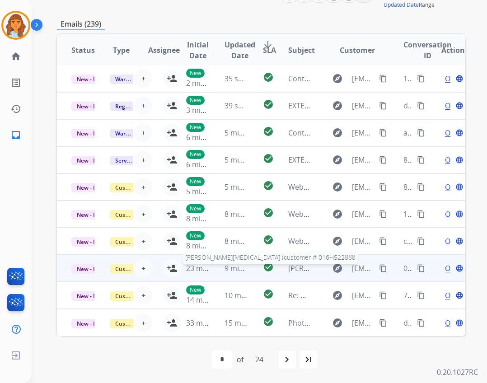
click at [295, 271] on span "Janet Whitehead (customer # 016H522888" at bounding box center [388, 268] width 200 height 10
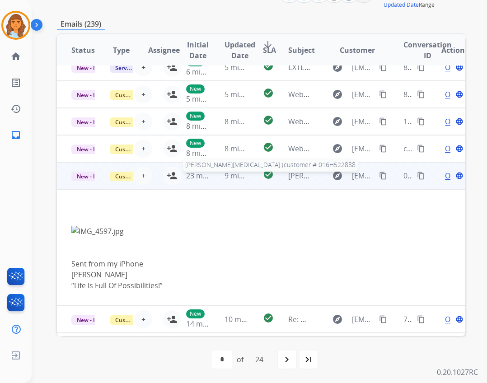
scroll to position [117, 0]
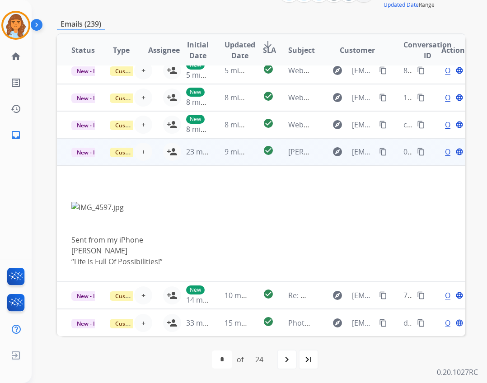
click at [445, 155] on span "Open" at bounding box center [454, 151] width 19 height 11
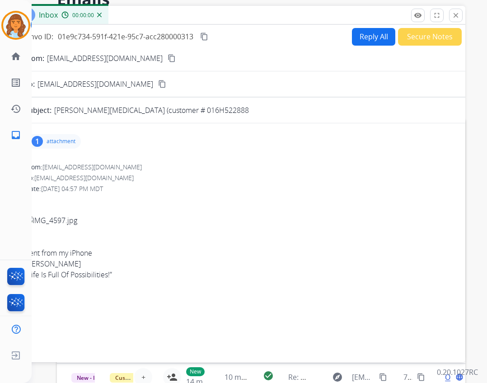
scroll to position [0, 0]
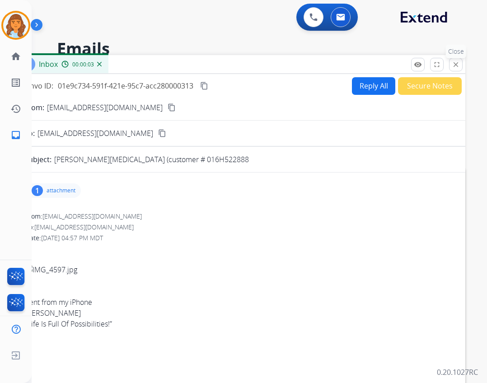
click at [454, 66] on mat-icon "close" at bounding box center [456, 65] width 8 height 8
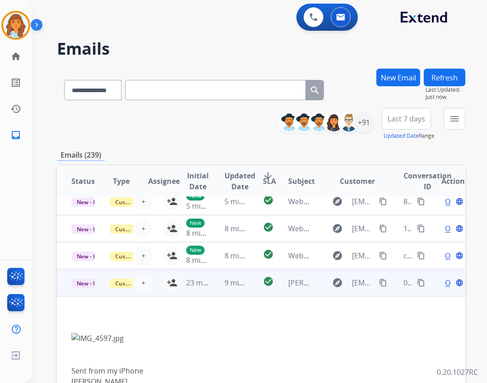
click at [161, 284] on div "+ Select agent person_add Assign to Me" at bounding box center [152, 283] width 58 height 18
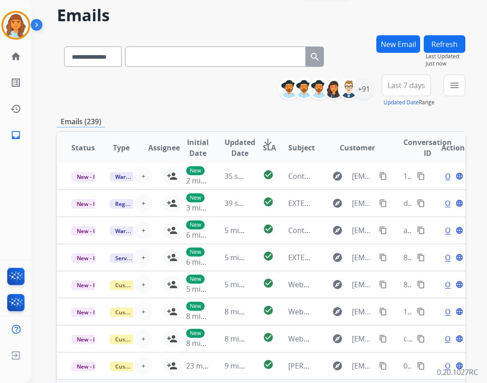
scroll to position [131, 0]
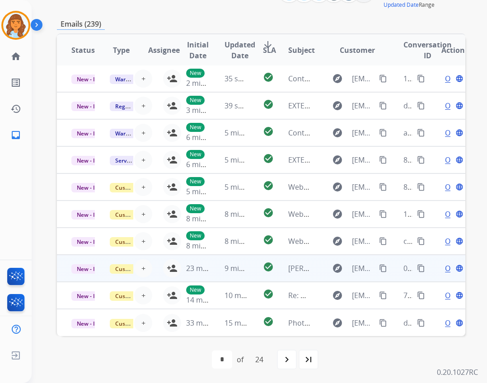
click at [172, 269] on td "23 minutes ago" at bounding box center [191, 268] width 38 height 27
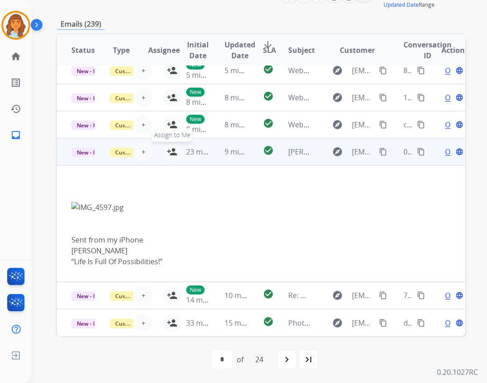
click at [167, 153] on mat-icon "person_add" at bounding box center [172, 151] width 11 height 11
click at [445, 152] on span "Open" at bounding box center [454, 151] width 19 height 11
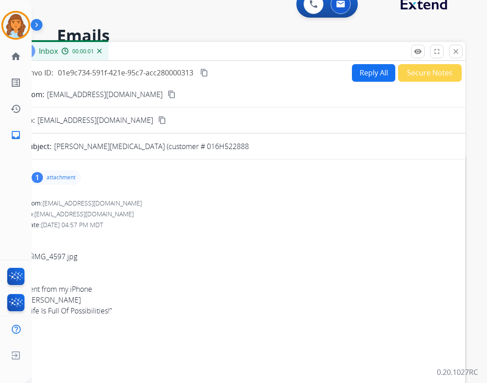
scroll to position [0, 0]
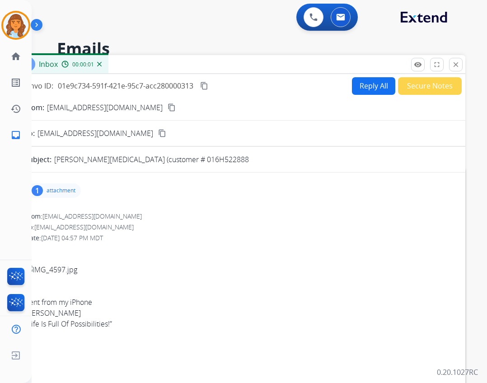
click at [63, 193] on p "attachment" at bounding box center [61, 190] width 29 height 7
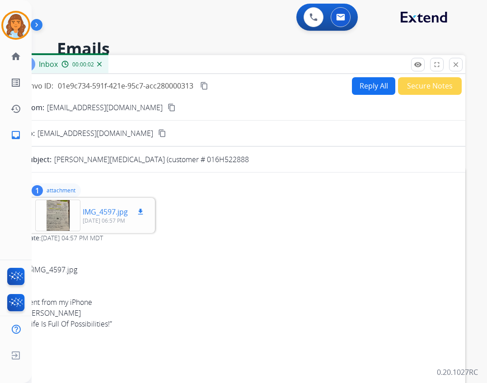
click at [71, 217] on div at bounding box center [57, 216] width 45 height 32
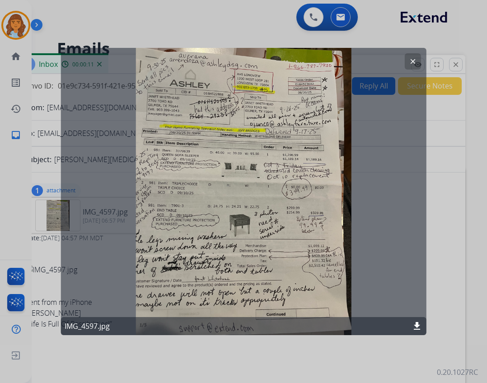
click at [225, 194] on div "clear IMG_4597.jpg download" at bounding box center [243, 191] width 365 height 287
click at [415, 60] on mat-icon "clear" at bounding box center [412, 61] width 8 height 8
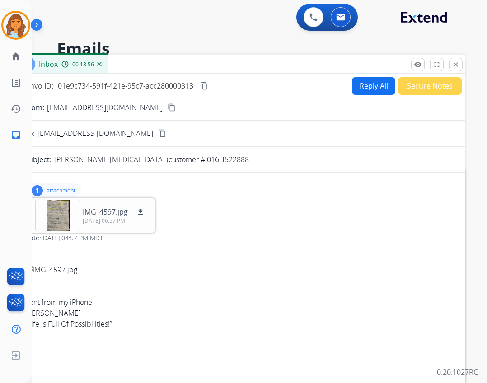
click at [206, 88] on mat-icon "content_copy" at bounding box center [204, 86] width 8 height 8
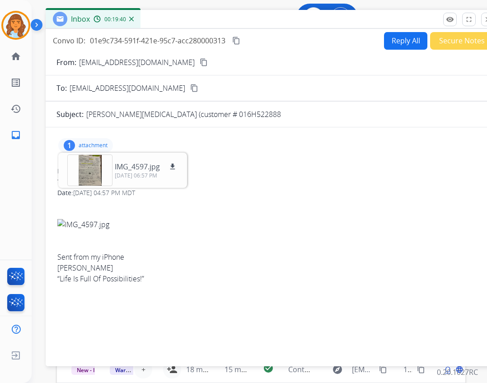
drag, startPoint x: 237, startPoint y: 70, endPoint x: 266, endPoint y: 23, distance: 54.8
click at [266, 23] on div "Inbox 00:19:40" at bounding box center [272, 19] width 452 height 19
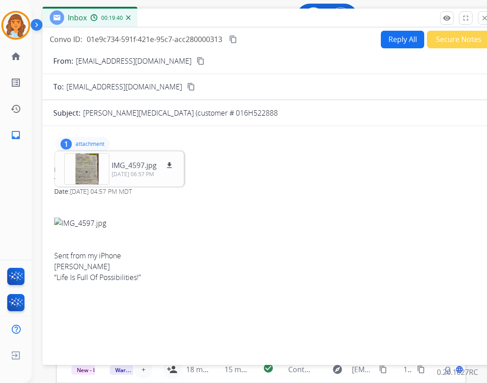
click at [369, 33] on div "Convo ID: 01e9c734-591f-421e-95c7-acc280000313 content_copy Reply All Secure No…" at bounding box center [268, 39] width 452 height 18
click at [384, 36] on button "Reply All" at bounding box center [402, 40] width 43 height 18
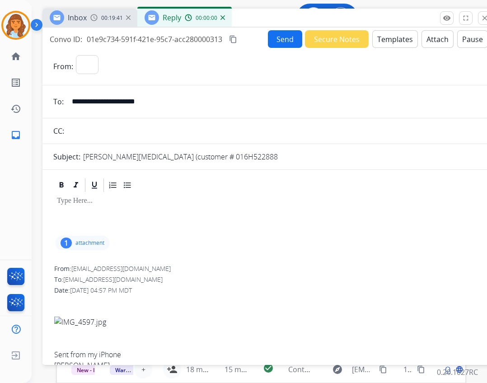
select select "**********"
click at [383, 42] on button "Templates" at bounding box center [395, 39] width 46 height 18
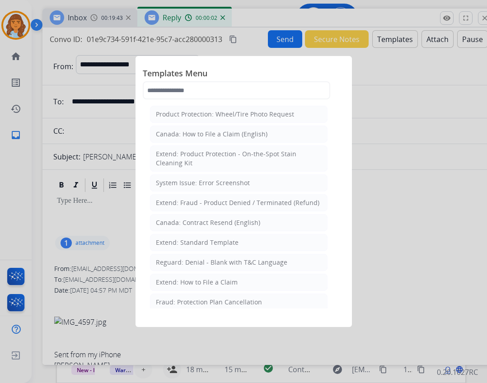
click at [192, 244] on div "Extend: Standard Template" at bounding box center [197, 242] width 83 height 9
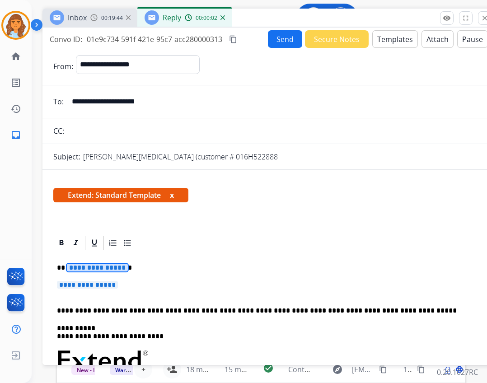
click at [101, 271] on span "**********" at bounding box center [97, 268] width 61 height 8
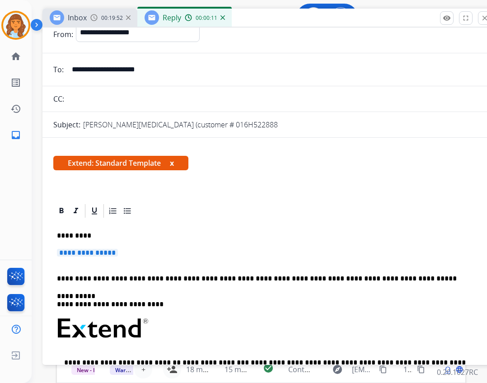
scroll to position [45, 0]
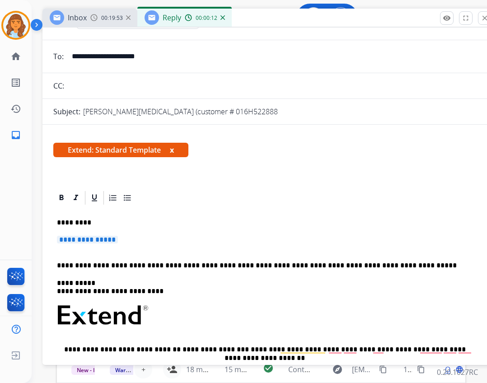
click at [89, 243] on span "**********" at bounding box center [87, 240] width 61 height 8
click at [86, 237] on span "**********" at bounding box center [87, 240] width 61 height 8
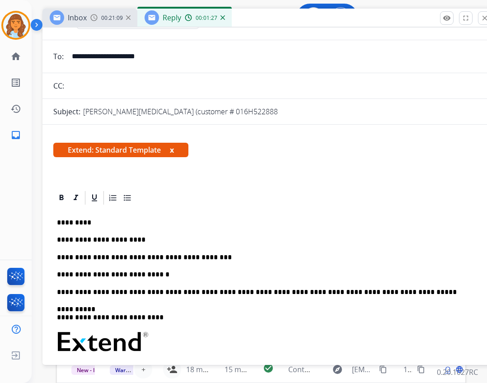
click at [150, 274] on p "**********" at bounding box center [265, 275] width 416 height 8
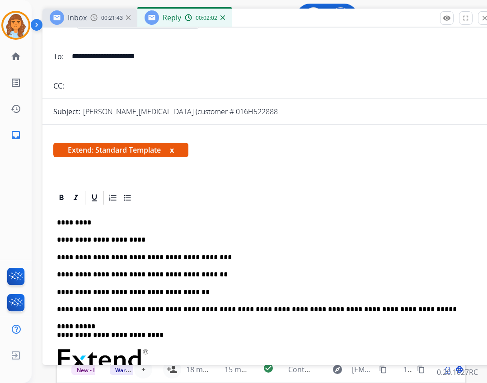
click at [181, 299] on div "**********" at bounding box center [268, 358] width 430 height 305
click at [182, 292] on p "**********" at bounding box center [265, 292] width 416 height 8
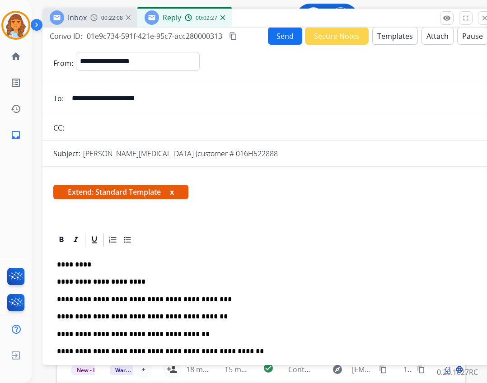
scroll to position [0, 0]
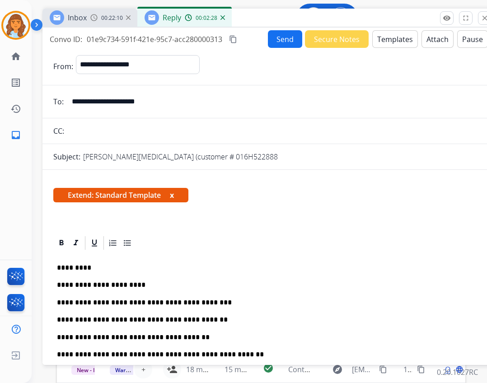
click at [271, 43] on button "Send" at bounding box center [285, 39] width 34 height 18
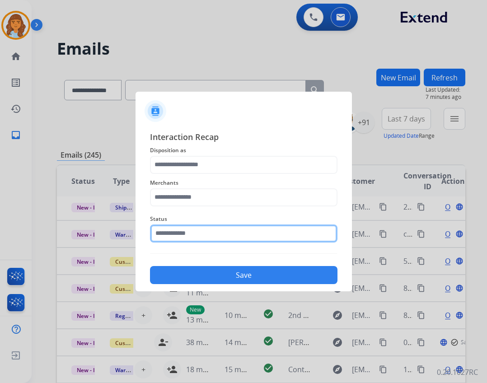
click at [258, 236] on input "text" at bounding box center [243, 234] width 187 height 18
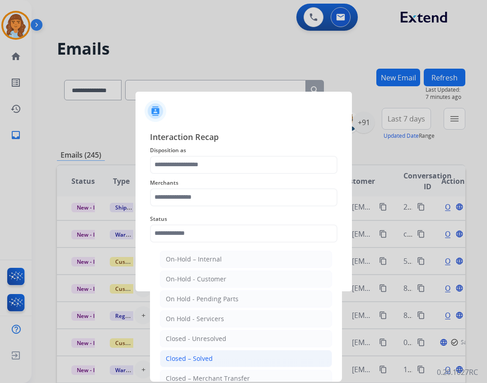
click at [234, 362] on li "Closed – Solved" at bounding box center [246, 358] width 172 height 17
type input "**********"
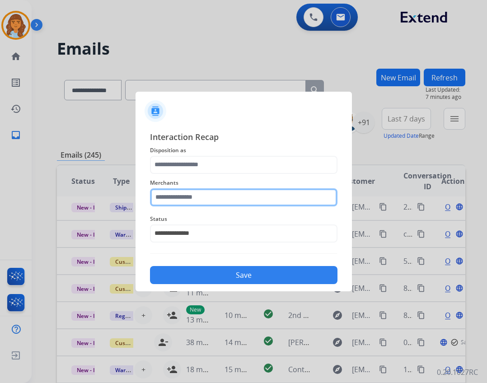
click at [184, 197] on input "text" at bounding box center [243, 197] width 187 height 18
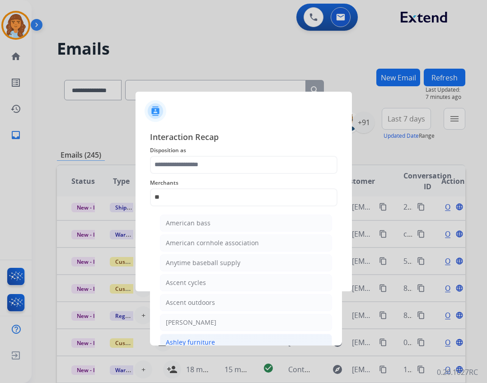
click at [194, 342] on div "Ashley furniture" at bounding box center [190, 342] width 49 height 9
type input "**********"
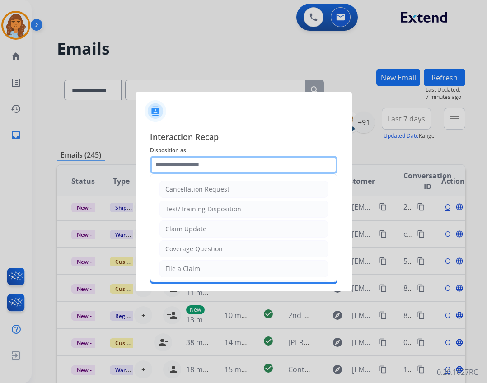
click at [197, 168] on input "text" at bounding box center [243, 165] width 187 height 18
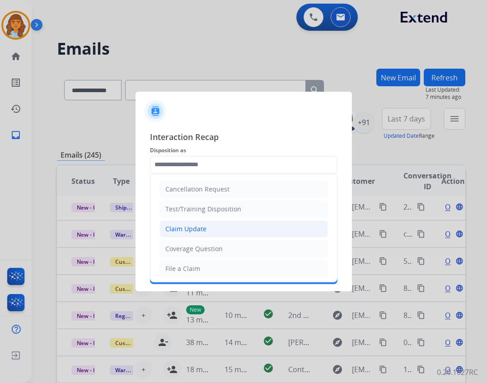
click at [232, 232] on li "Claim Update" at bounding box center [243, 228] width 169 height 17
type input "**********"
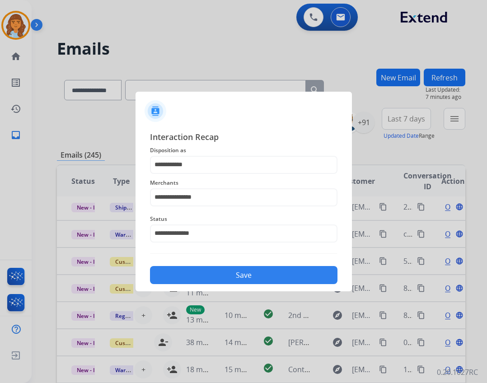
click at [221, 274] on button "Save" at bounding box center [243, 275] width 187 height 18
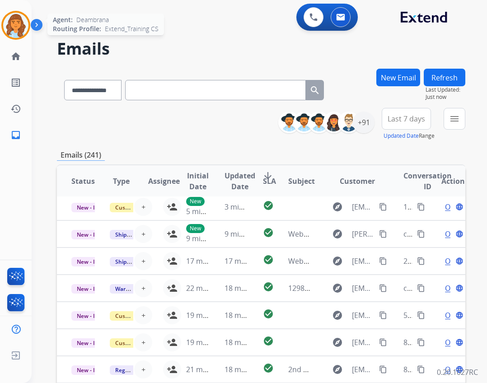
click at [17, 29] on img at bounding box center [15, 25] width 25 height 25
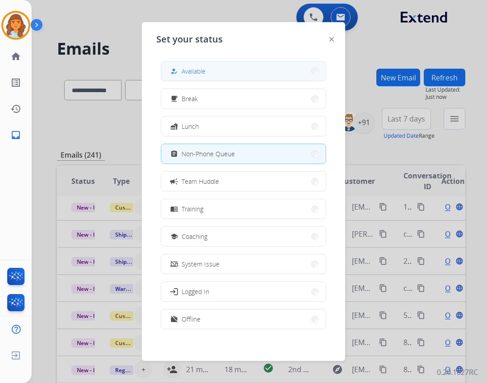
click at [183, 72] on div "how_to_reg Available" at bounding box center [187, 71] width 37 height 11
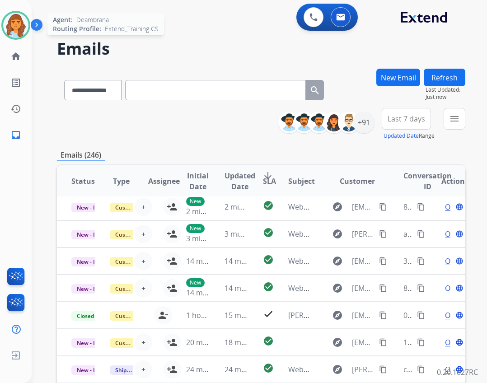
click at [9, 25] on img at bounding box center [15, 25] width 25 height 25
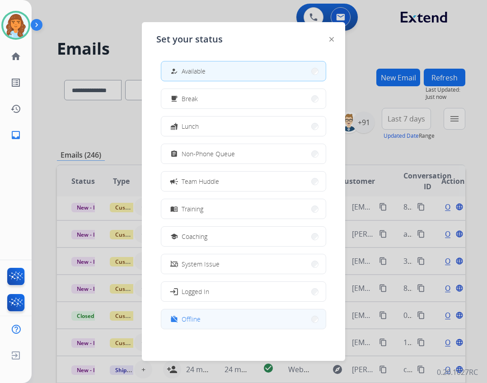
click at [266, 320] on button "work_off Offline" at bounding box center [243, 318] width 164 height 19
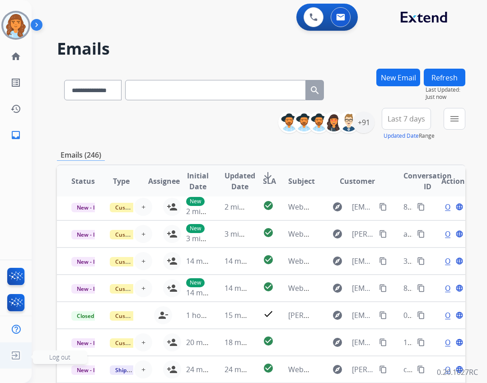
click at [17, 358] on img at bounding box center [16, 355] width 16 height 17
